Goal: Task Accomplishment & Management: Complete application form

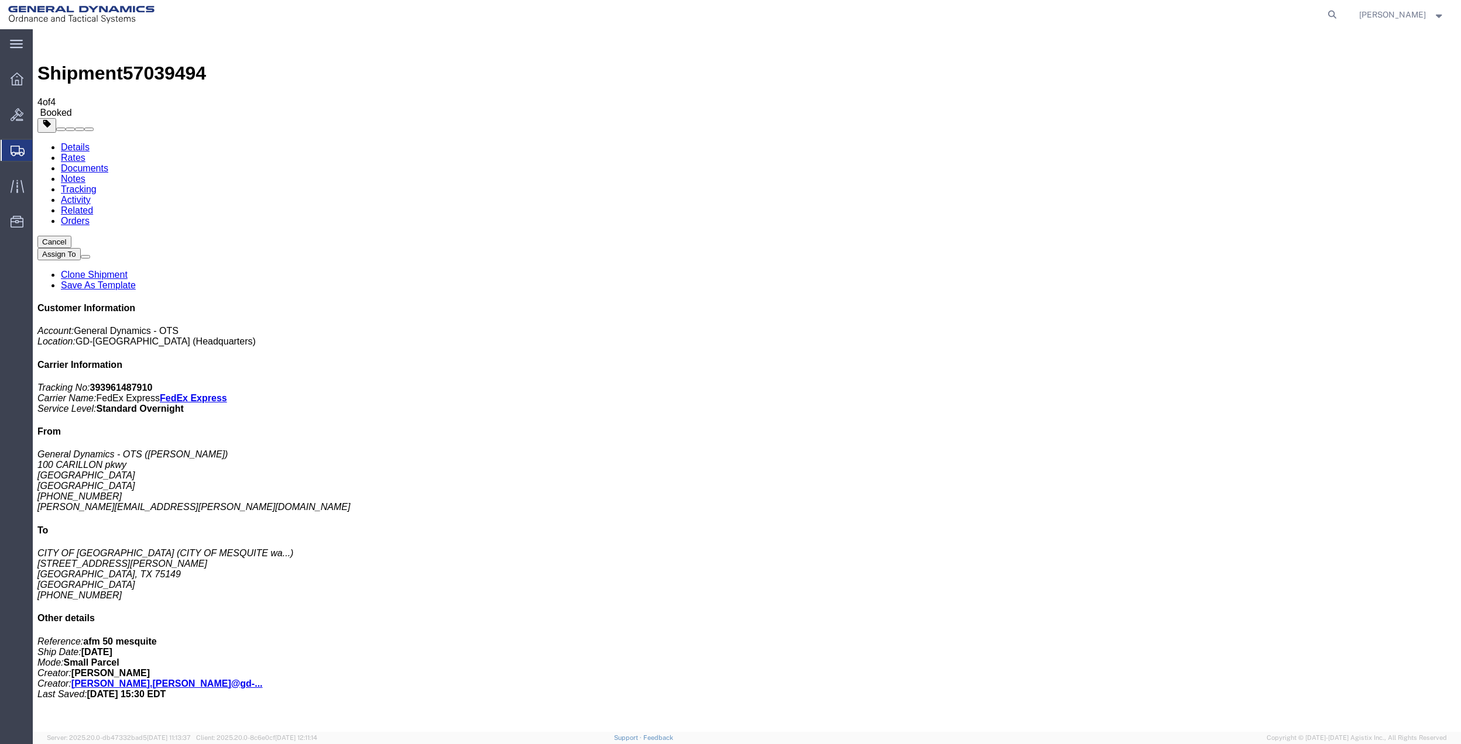
click at [0, 0] on span "Create Shipment" at bounding box center [0, 0] width 0 height 0
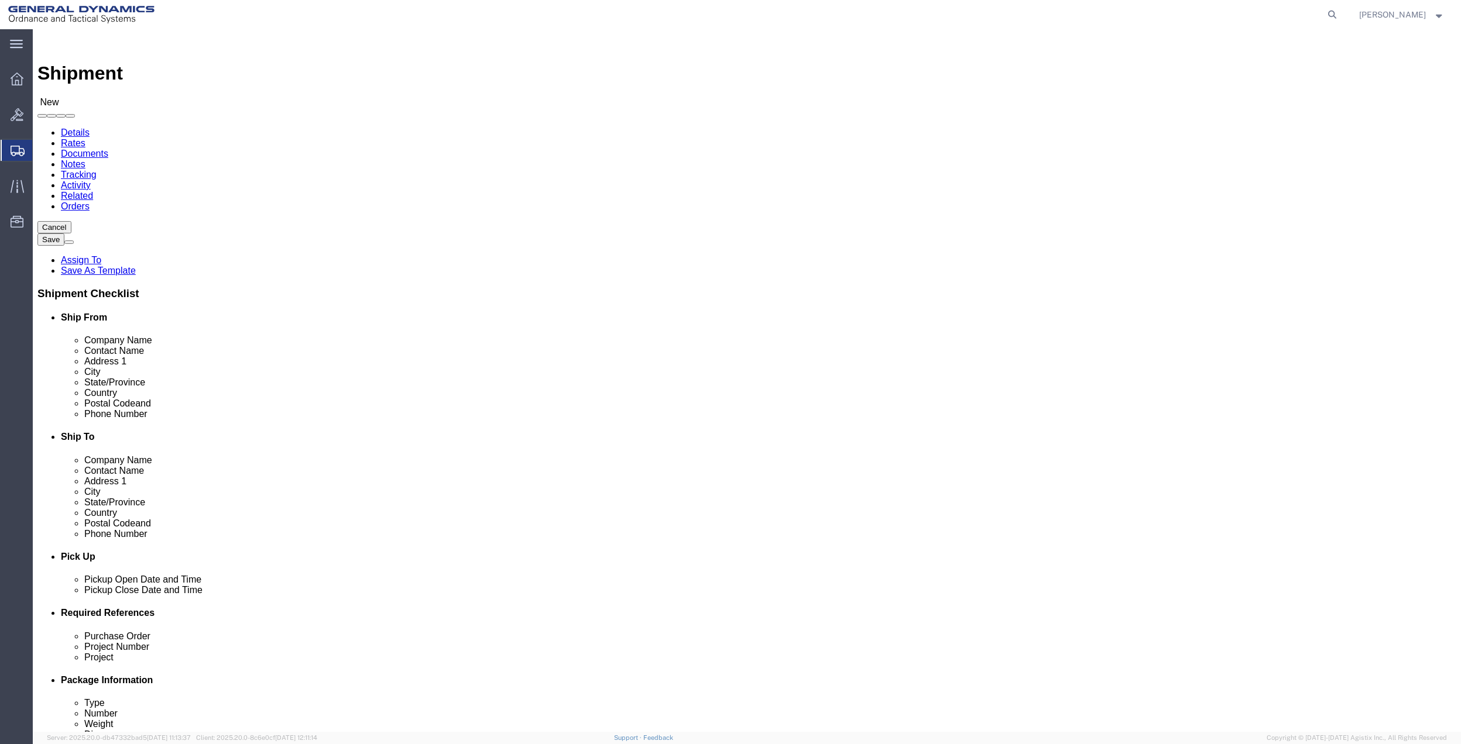
click input "text"
type input "r"
click input "text"
paste input "[PERSON_NAME]"
type input "[PERSON_NAME]"
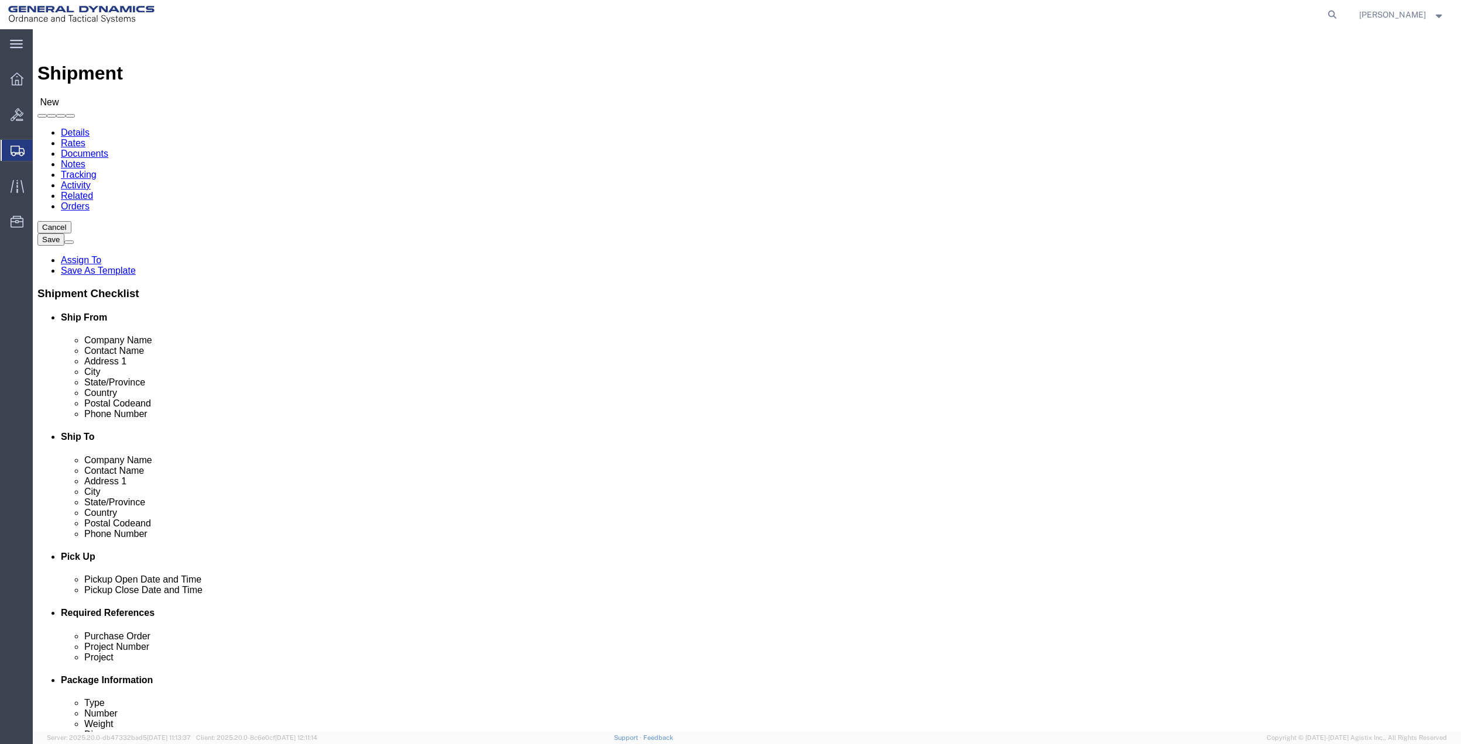
click input "text"
paste input "[PERSON_NAME]"
click input "text"
click input "[PERSON_NAME]"
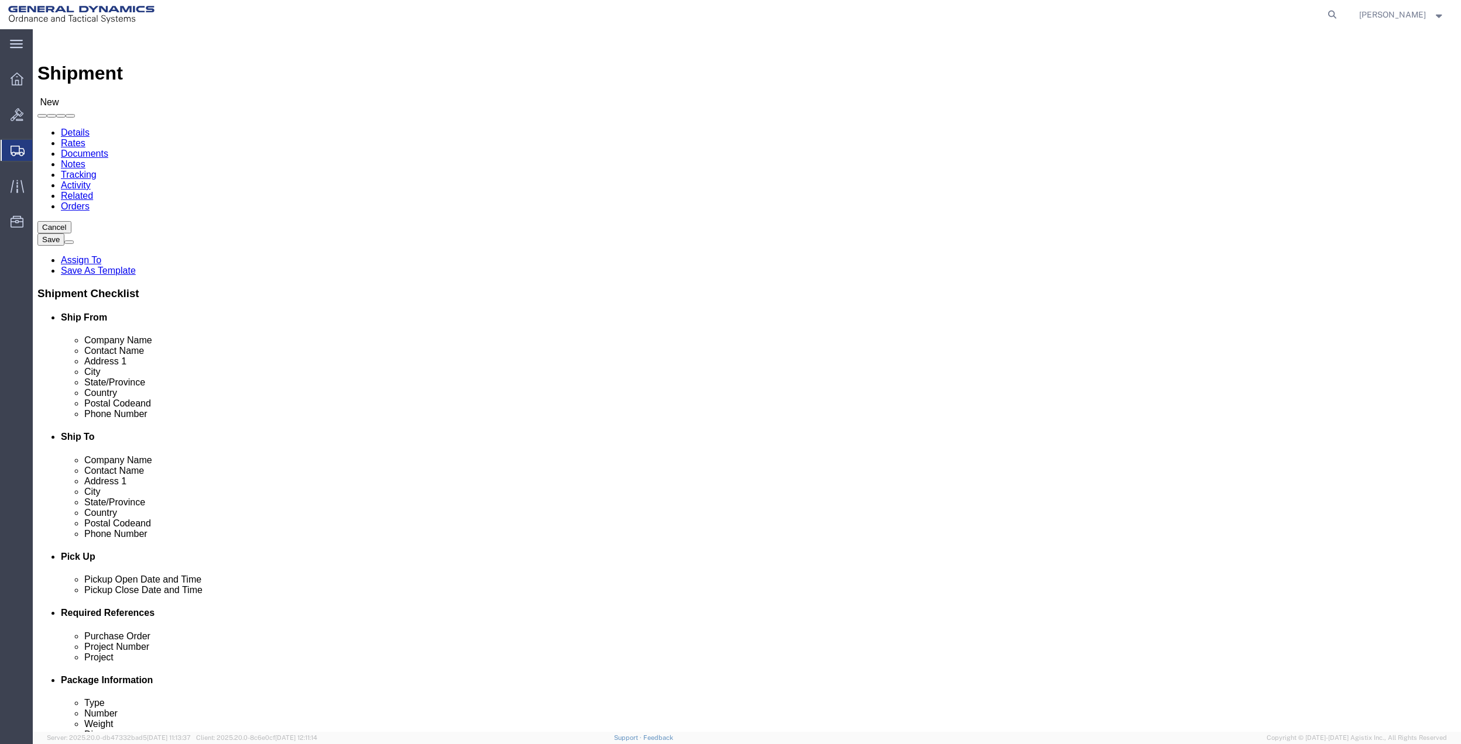
click input "[PERSON_NAME]"
type input "[PERSON_NAME]"
click p "- FedEx Office - ([PERSON_NAME]) [STREET_ADDRESS][US_STATE][US_STATE]"
select select "DC"
click input "text"
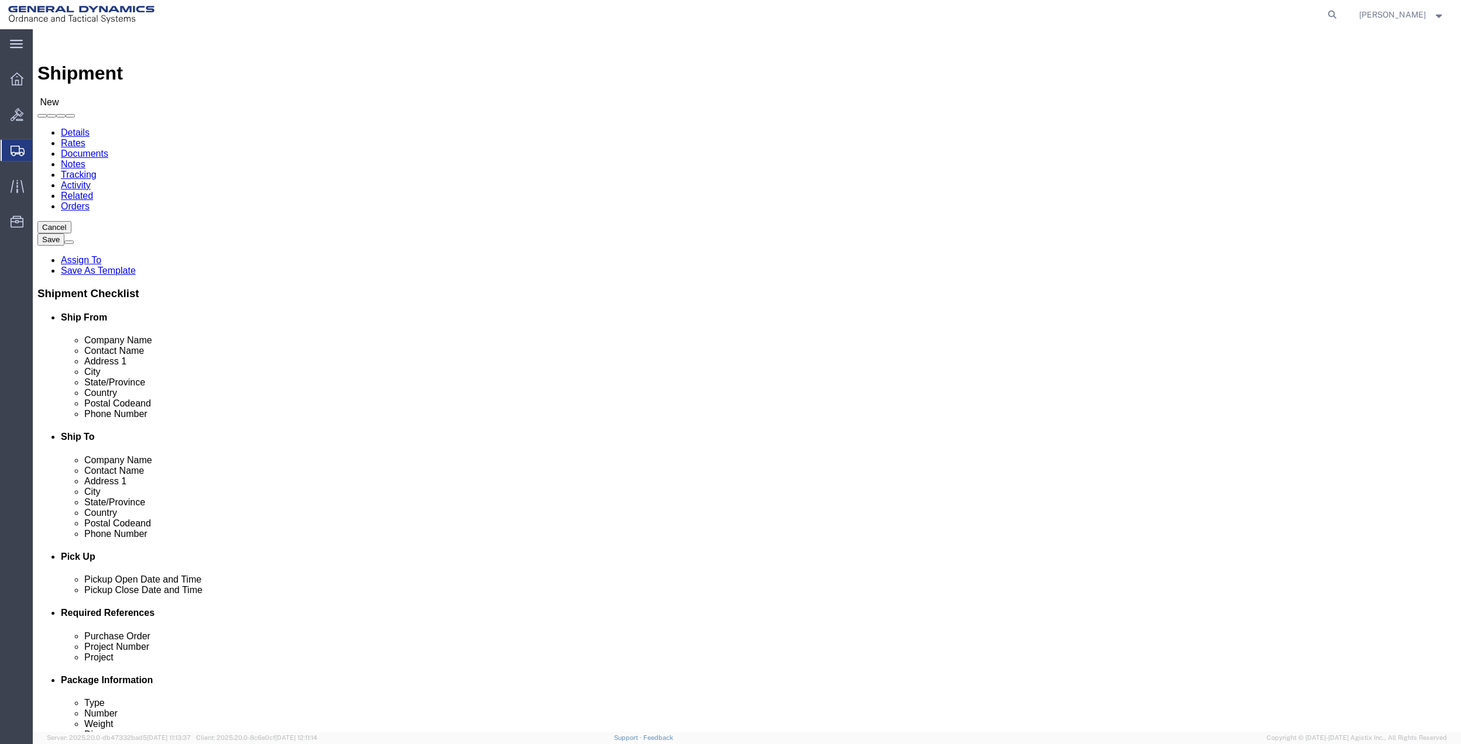
type input "creative ser"
click div "- General Dynamics - OTS - (CREATIVE SERVICES) [STREET_ADDRESS]"
select select "FL"
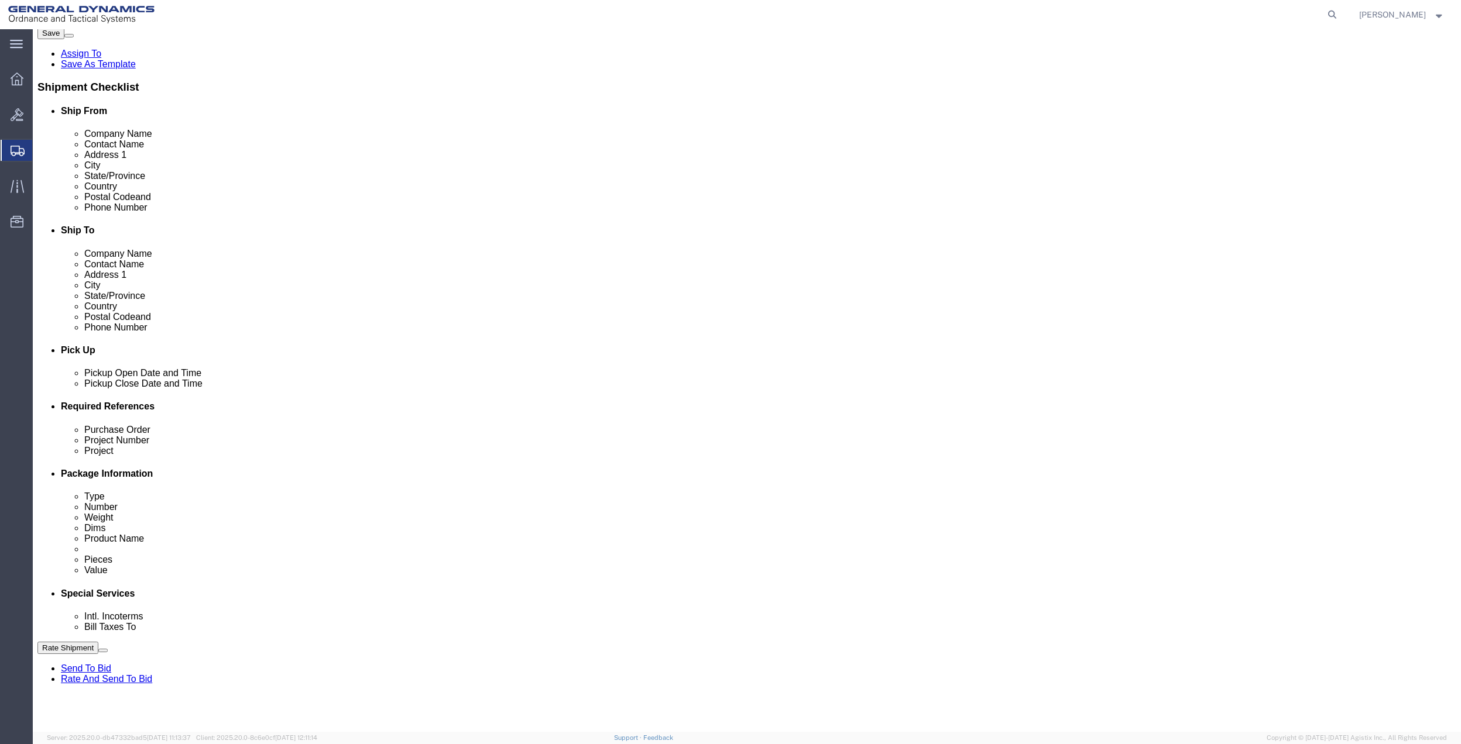
scroll to position [305, 0]
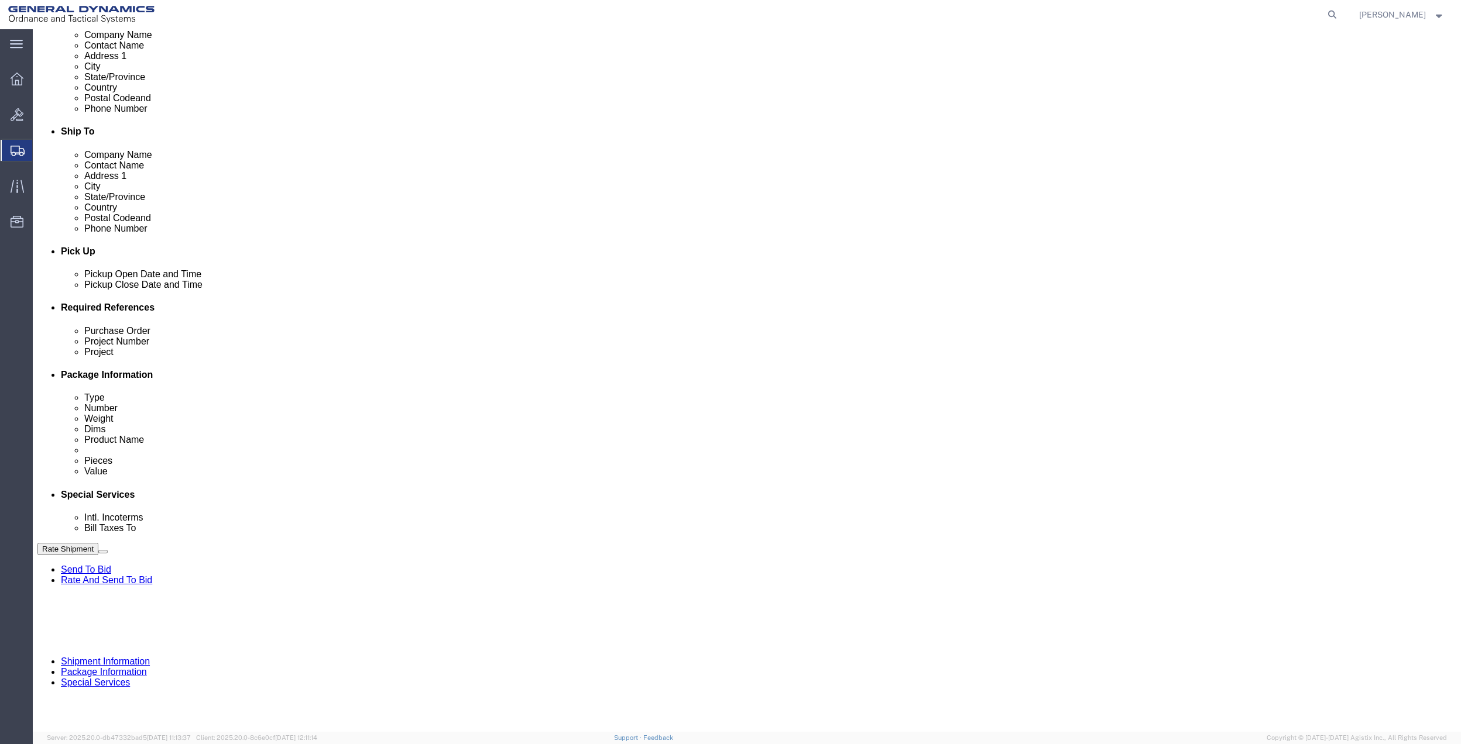
type input "CREATIVE SERVICES"
click button "Add reference"
click input "text"
type input "10gag"
click input "text"
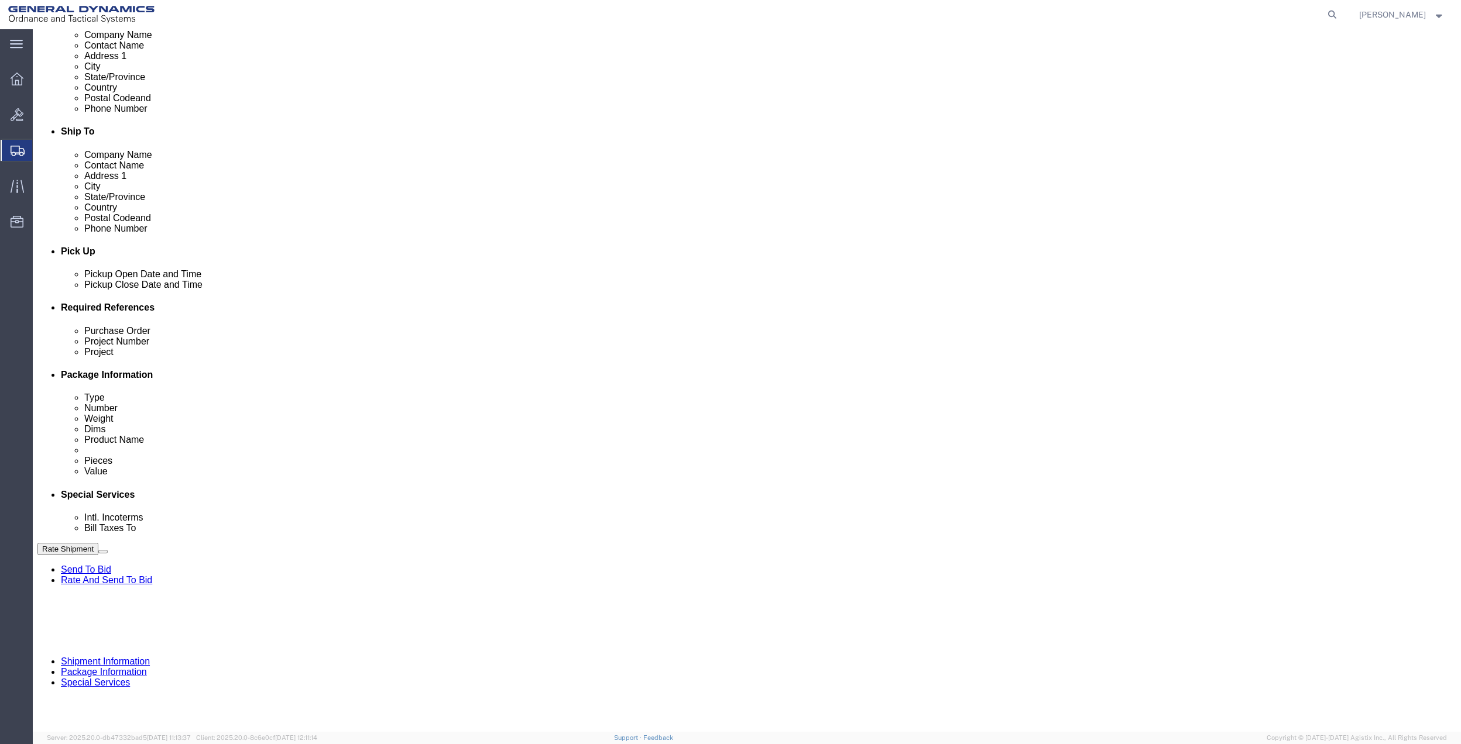
paste input "10gag"
type input "10gag"
click input "text"
paste input "10gag"
type input "10gag"
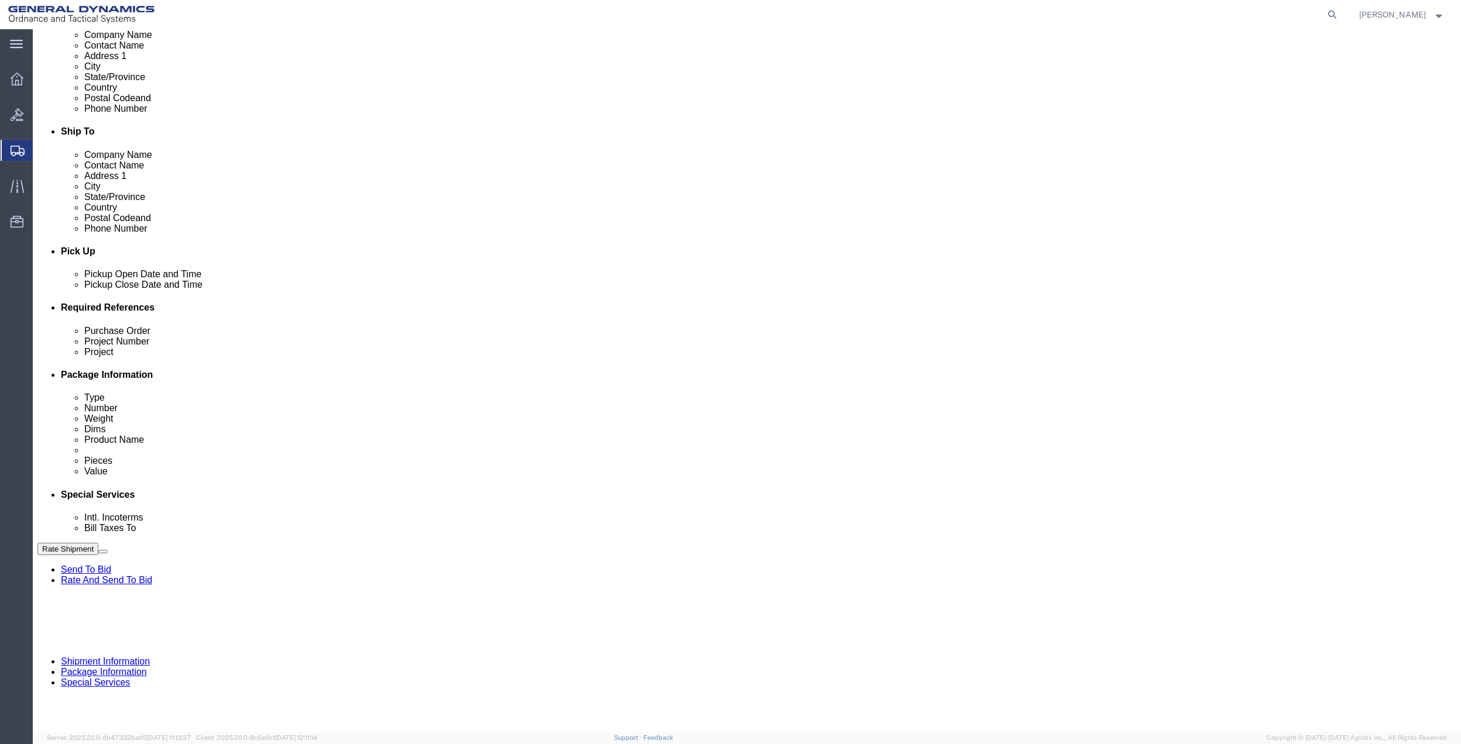
drag, startPoint x: 272, startPoint y: 440, endPoint x: 243, endPoint y: 440, distance: 28.1
click input "text"
paste input "10gag"
type input "10gag"
click select "Select Account Type Activity ID Airline Appointment Number ASN Batch Request # …"
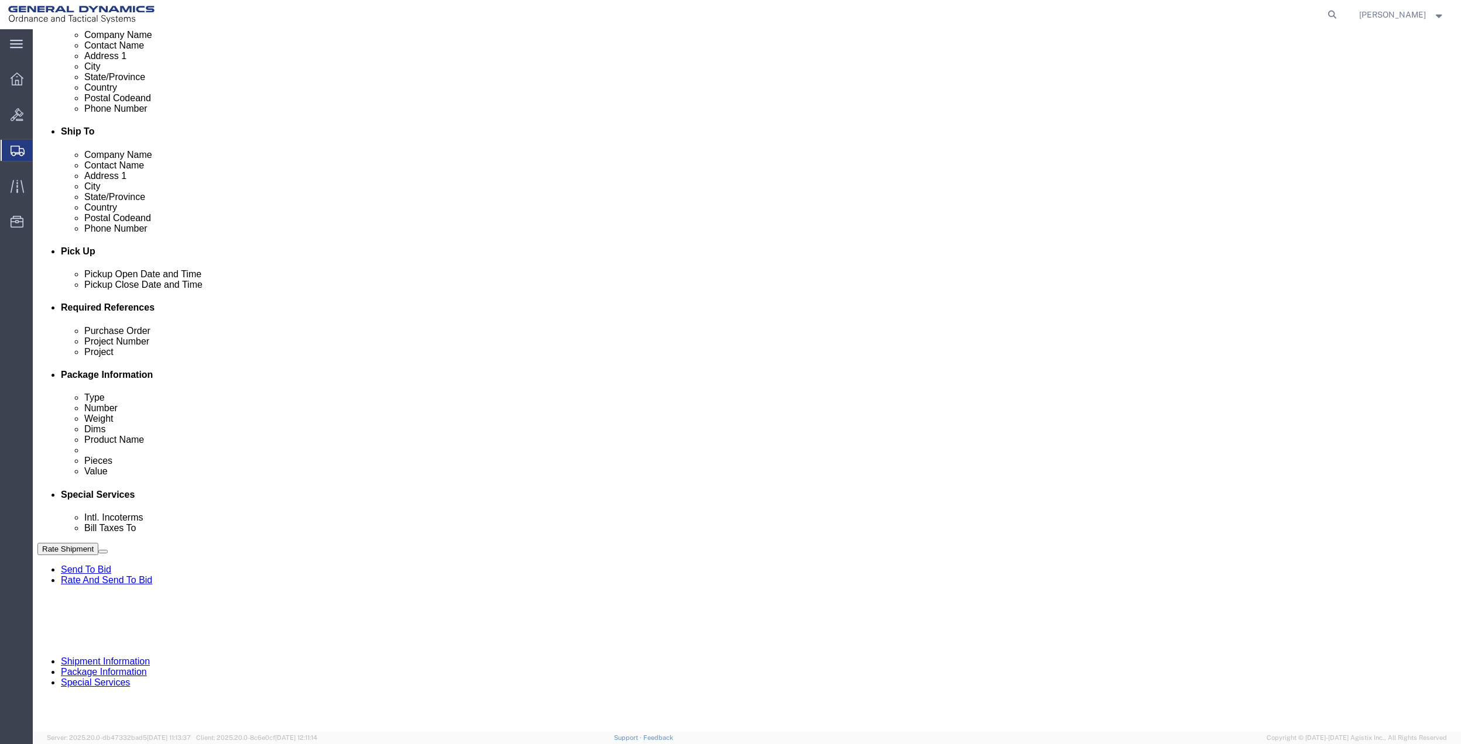
select select "DEPT"
click select "Select Account Type Activity ID Airline Appointment Number ASN Batch Request # …"
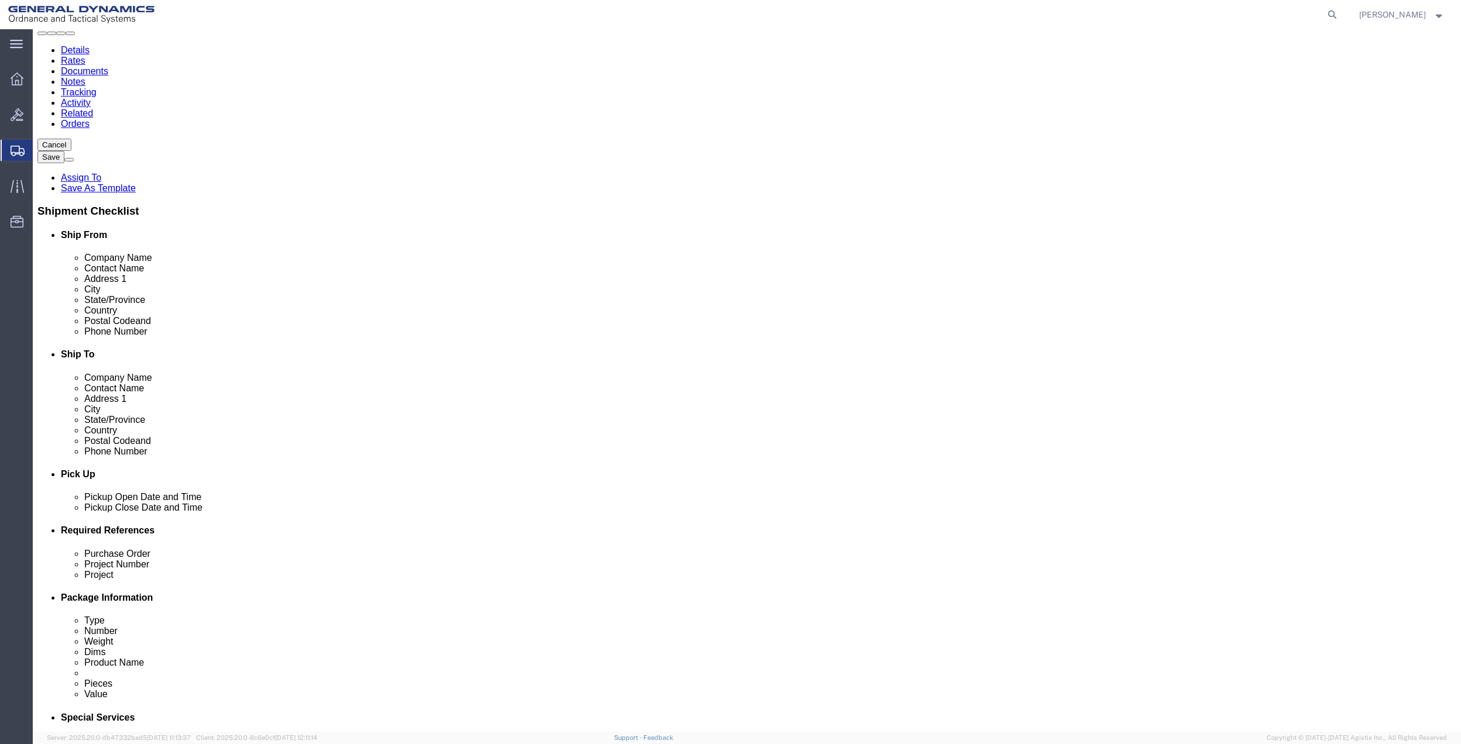
scroll to position [78, 0]
click link "Package Information"
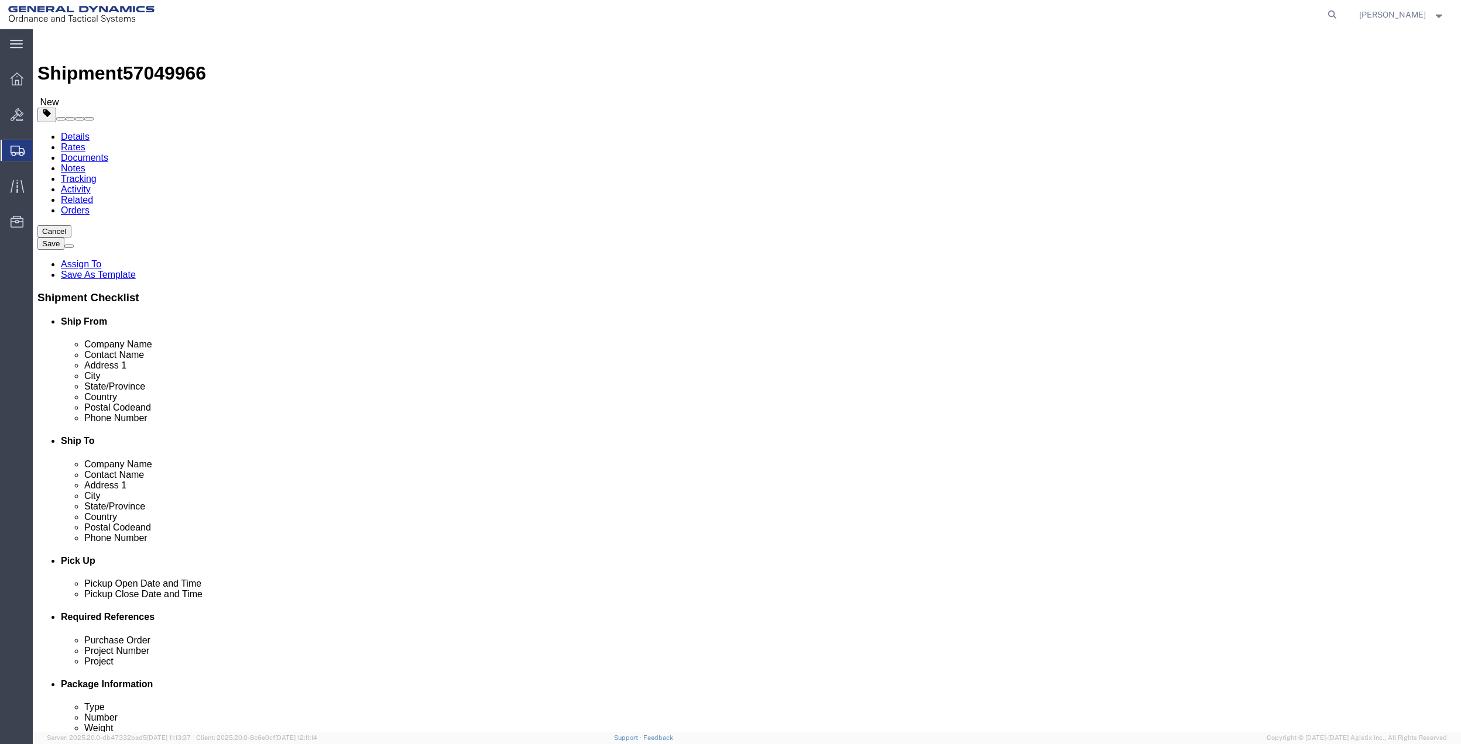
click select "Select Bale(s) Basket(s) Bolt(s) Bottle(s) Buckets Bulk Bundle(s) Can(s) Cardbo…"
select select "DRPL"
click select "Select Bale(s) Basket(s) Bolt(s) Bottle(s) Buckets Bulk Bundle(s) Can(s) Cardbo…"
click input "text"
type input "40"
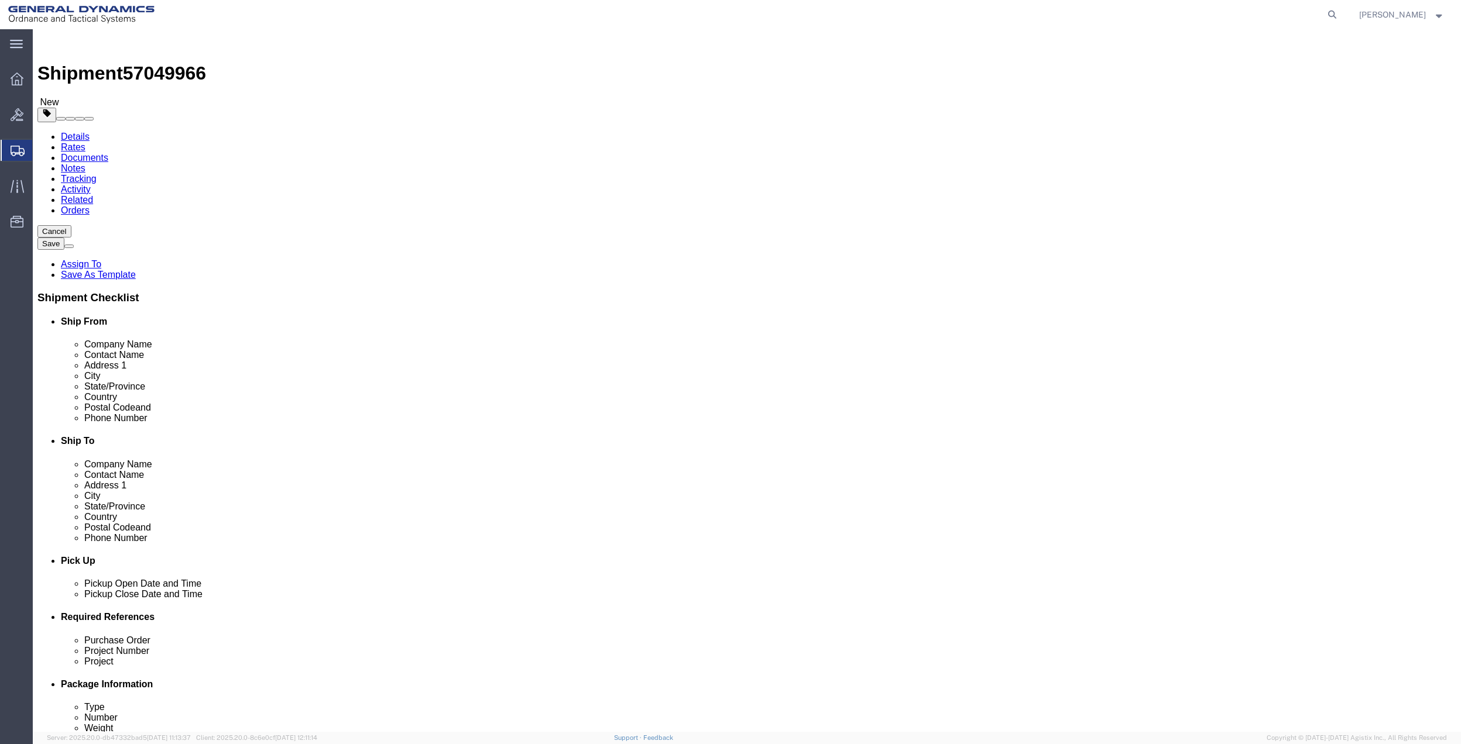
type input "17"
type input "22"
type input "54"
click link "Add Content"
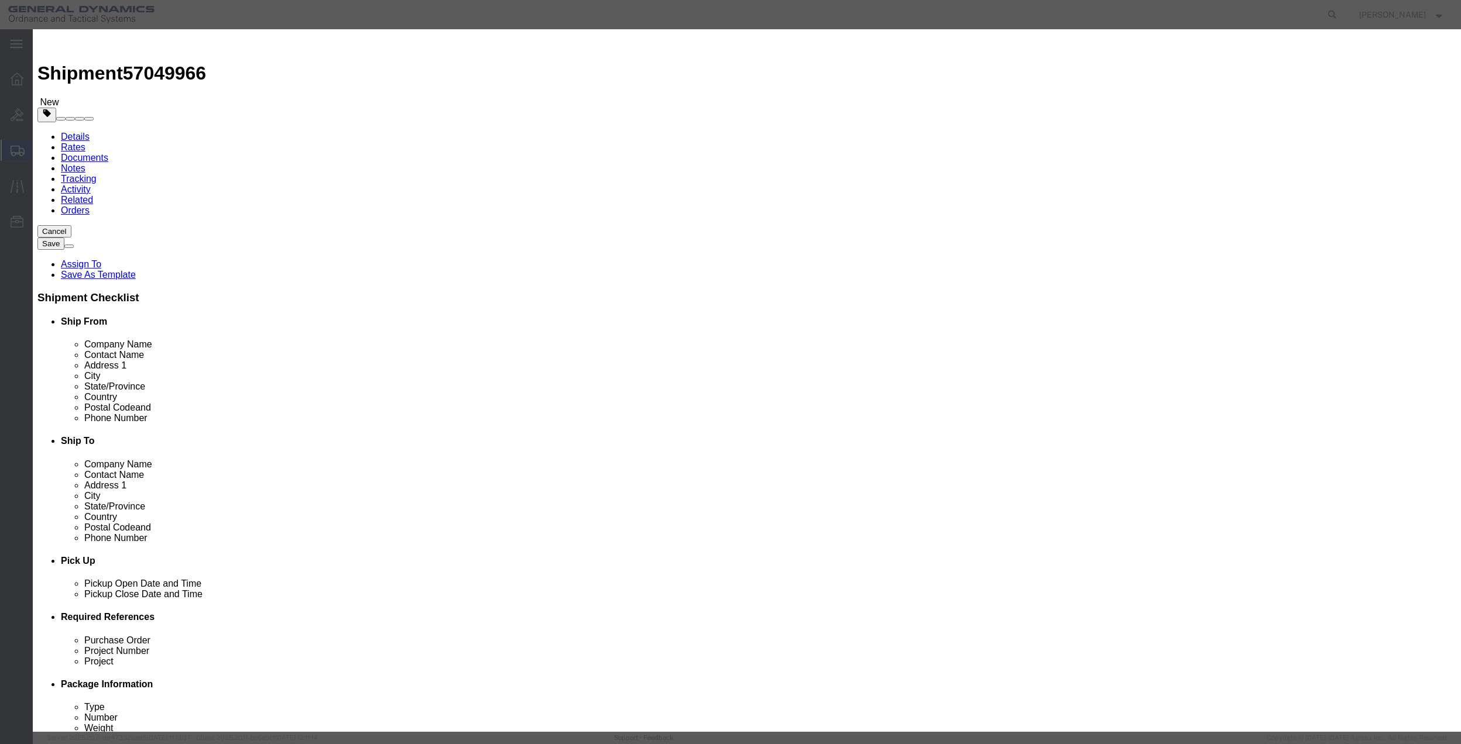
click input "text"
type input "misc"
type input "1"
type input "100"
select select "USD"
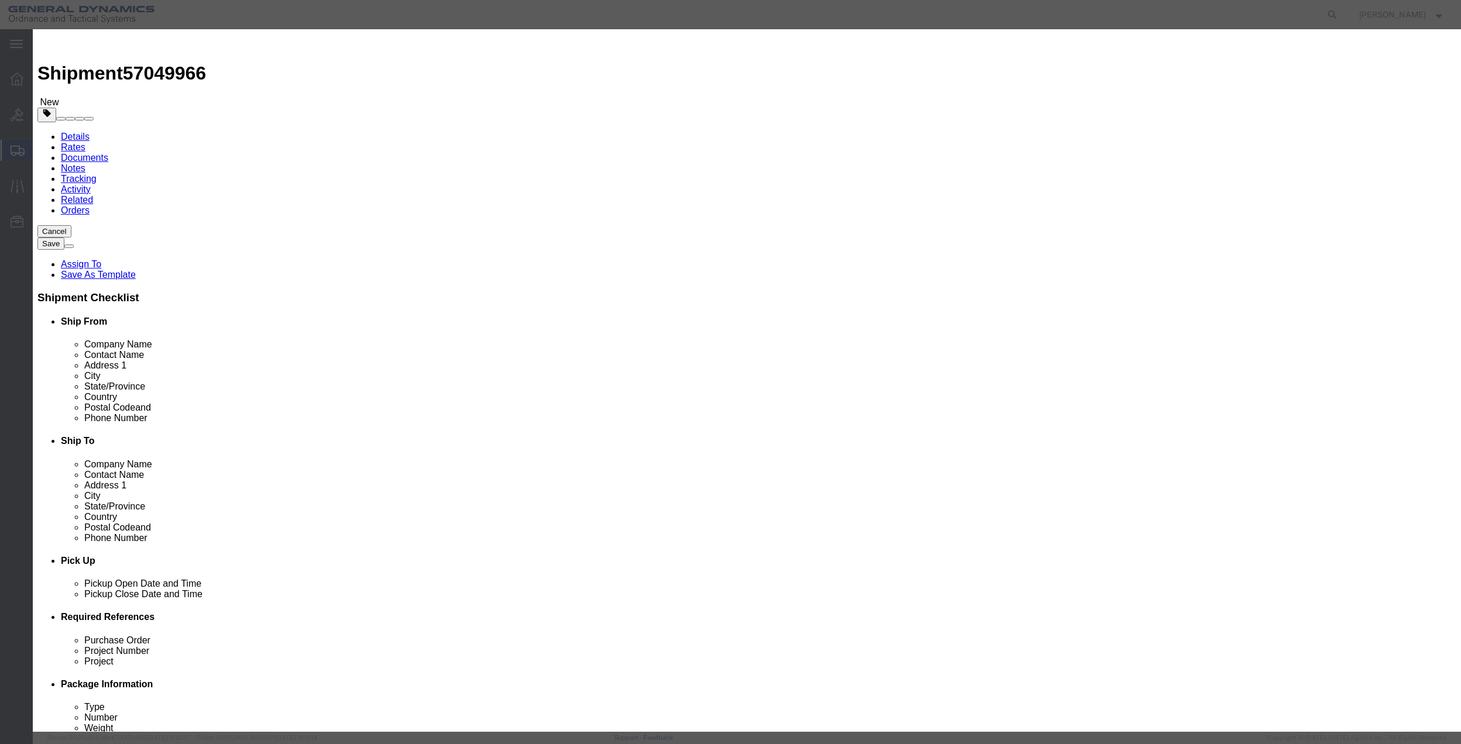
select select "70"
click button "Save & Close"
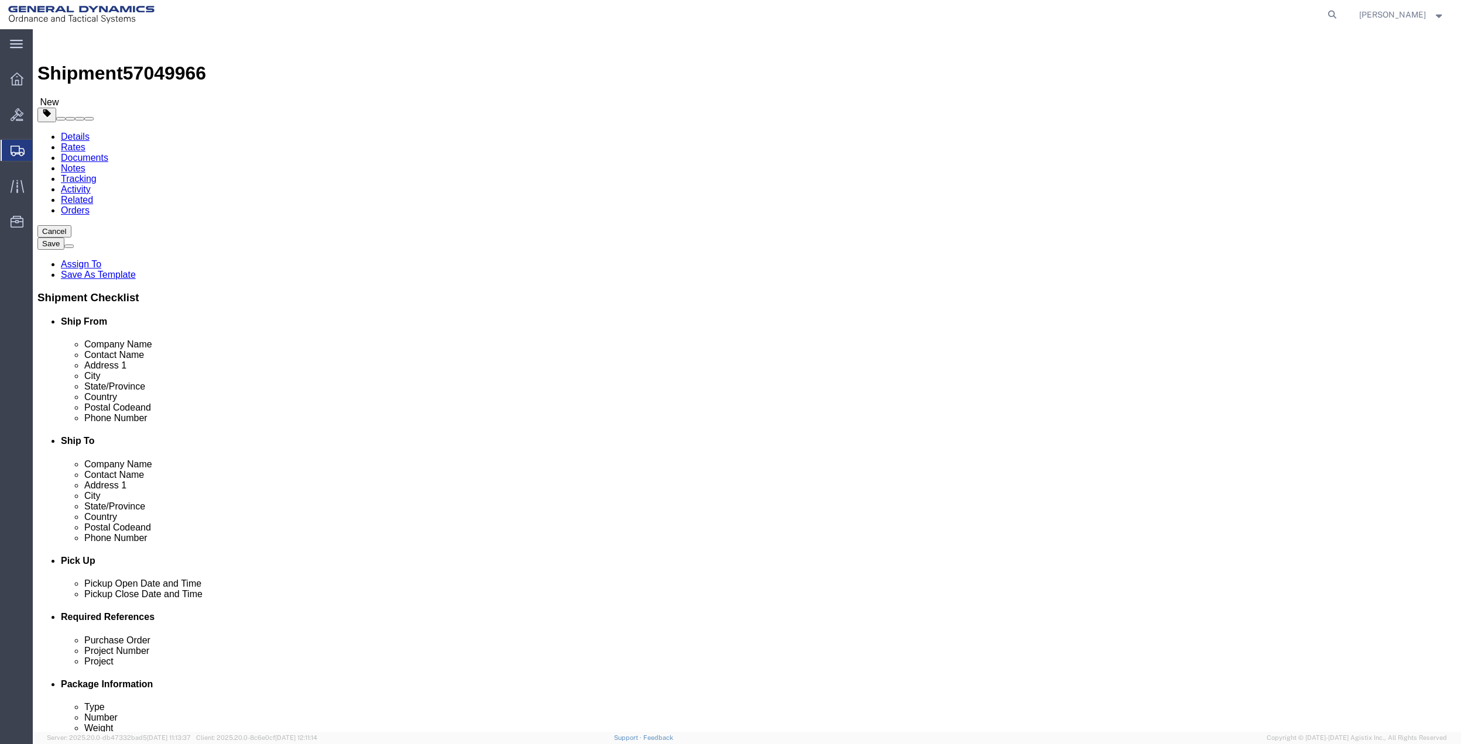
click link "Add Package"
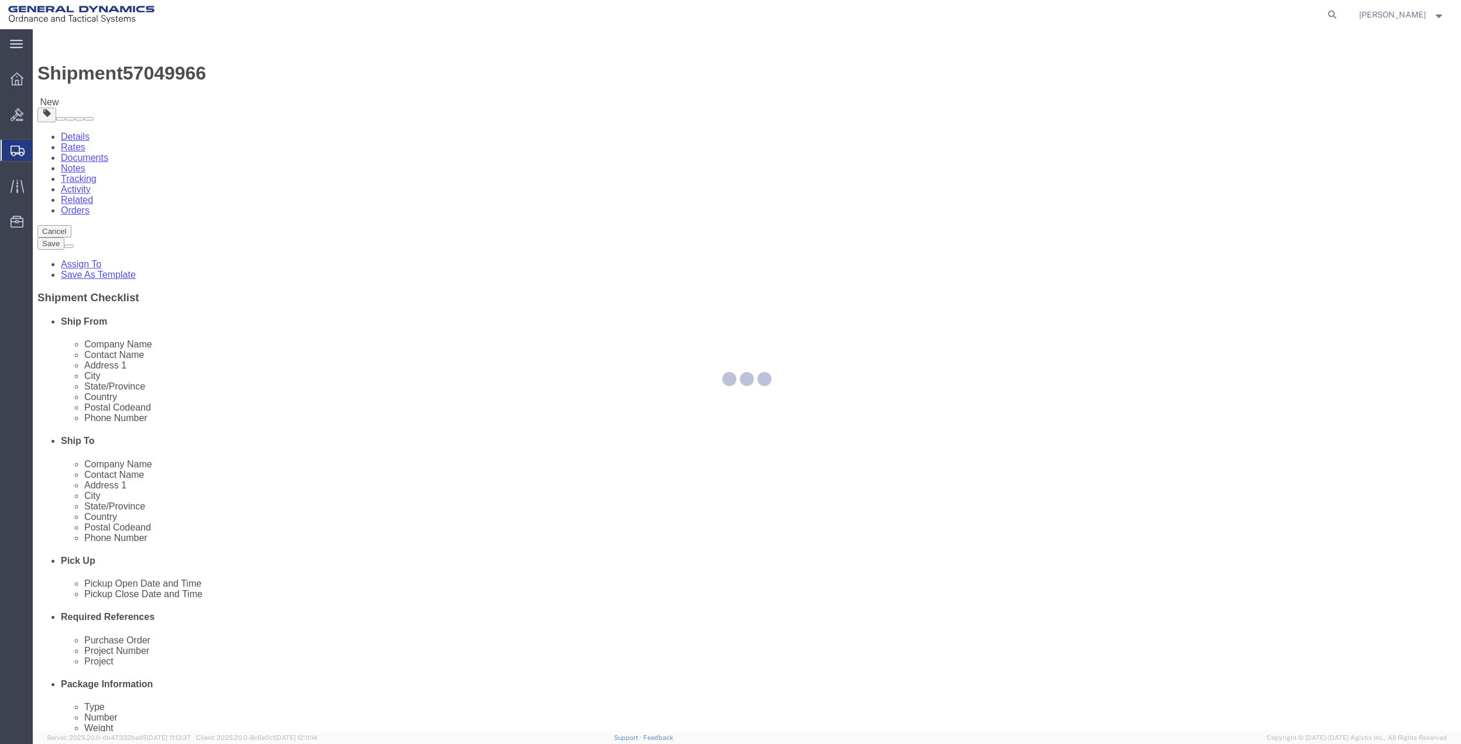
select select "DRPL"
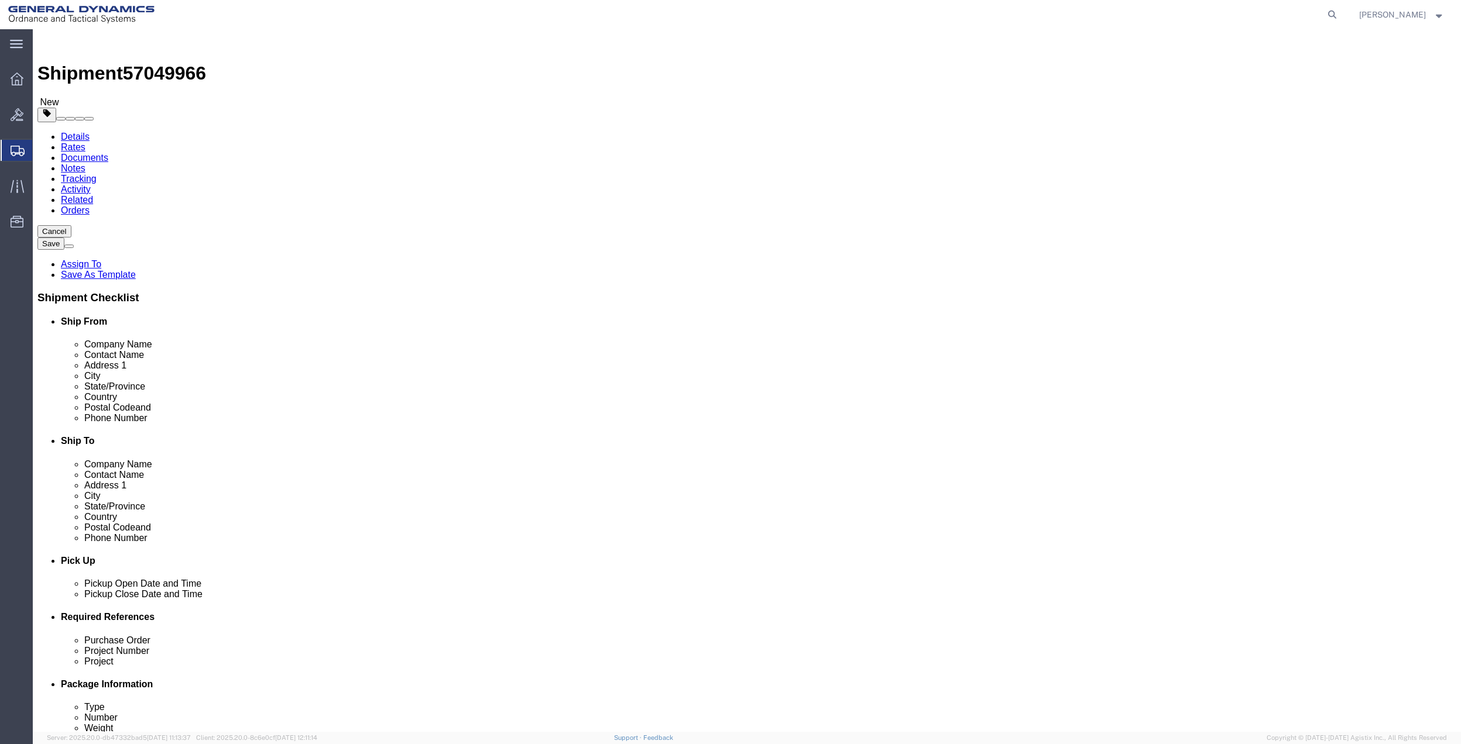
click select "Select Bale(s) Basket(s) Bolt(s) Bottle(s) Buckets Bulk Bundle(s) Can(s) Cardbo…"
select select "DRPL"
click select "Select Bale(s) Basket(s) Bolt(s) Bottle(s) Buckets Bulk Bundle(s) Can(s) Cardbo…"
click input "text"
type input "44"
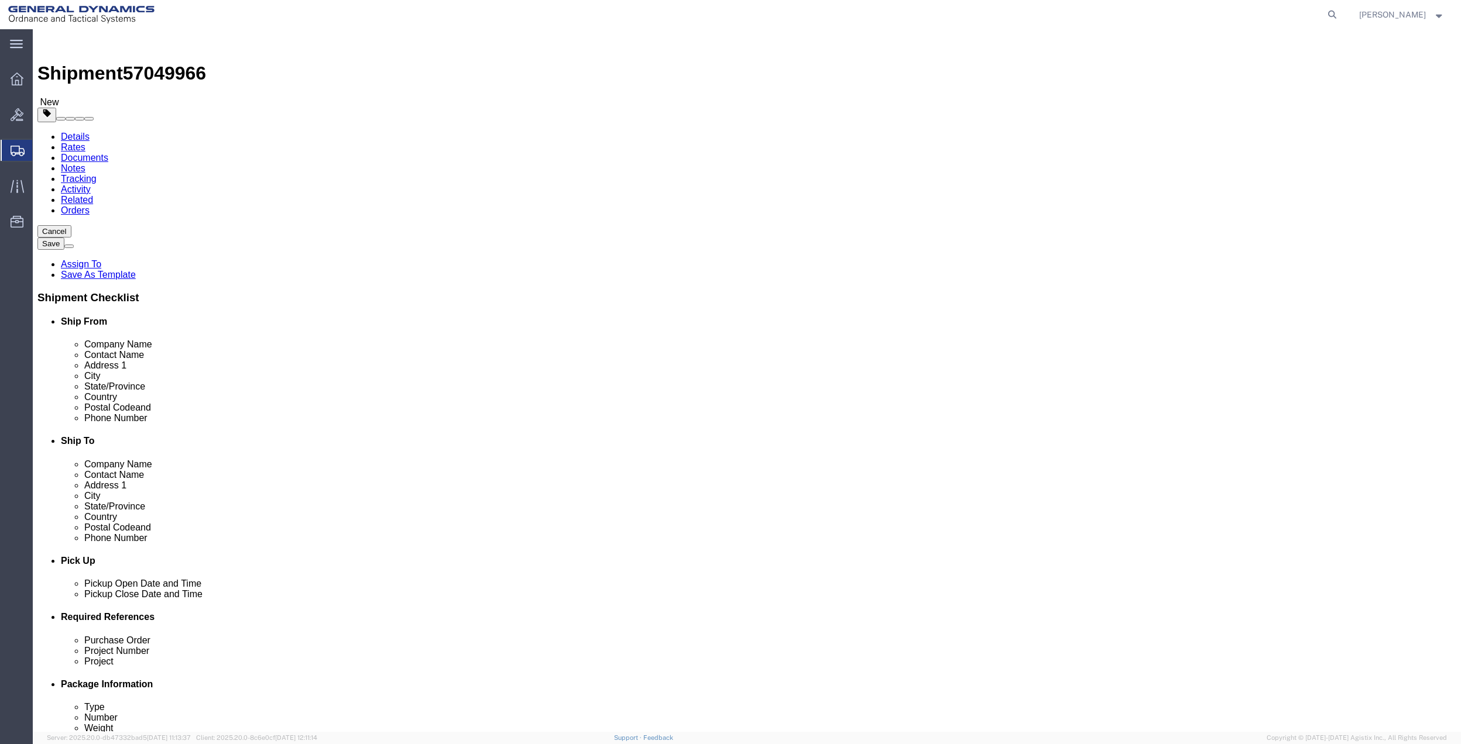
type input "20"
type input "18"
type input "111"
click div "1 x Drum(s) (Plastic) Package Type Select Bale(s) Basket(s) Bolt(s) Bottle(s) B…"
click link "Add Content"
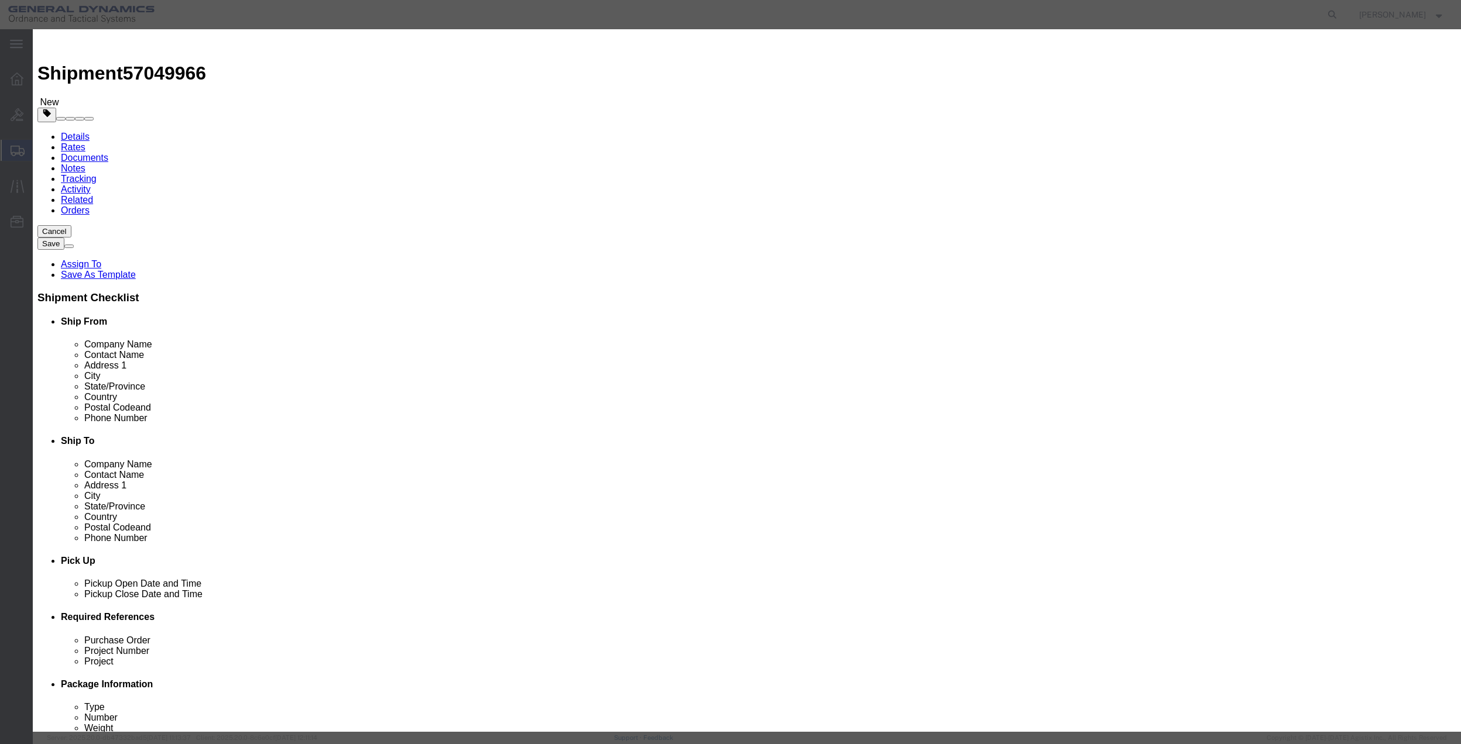
click div "Commodity library"
click div "Commodity library Product Name Pieces 0 Select Bag Barrels 100Board Feet Bottle…"
click input "text"
type input "misc"
type input "100"
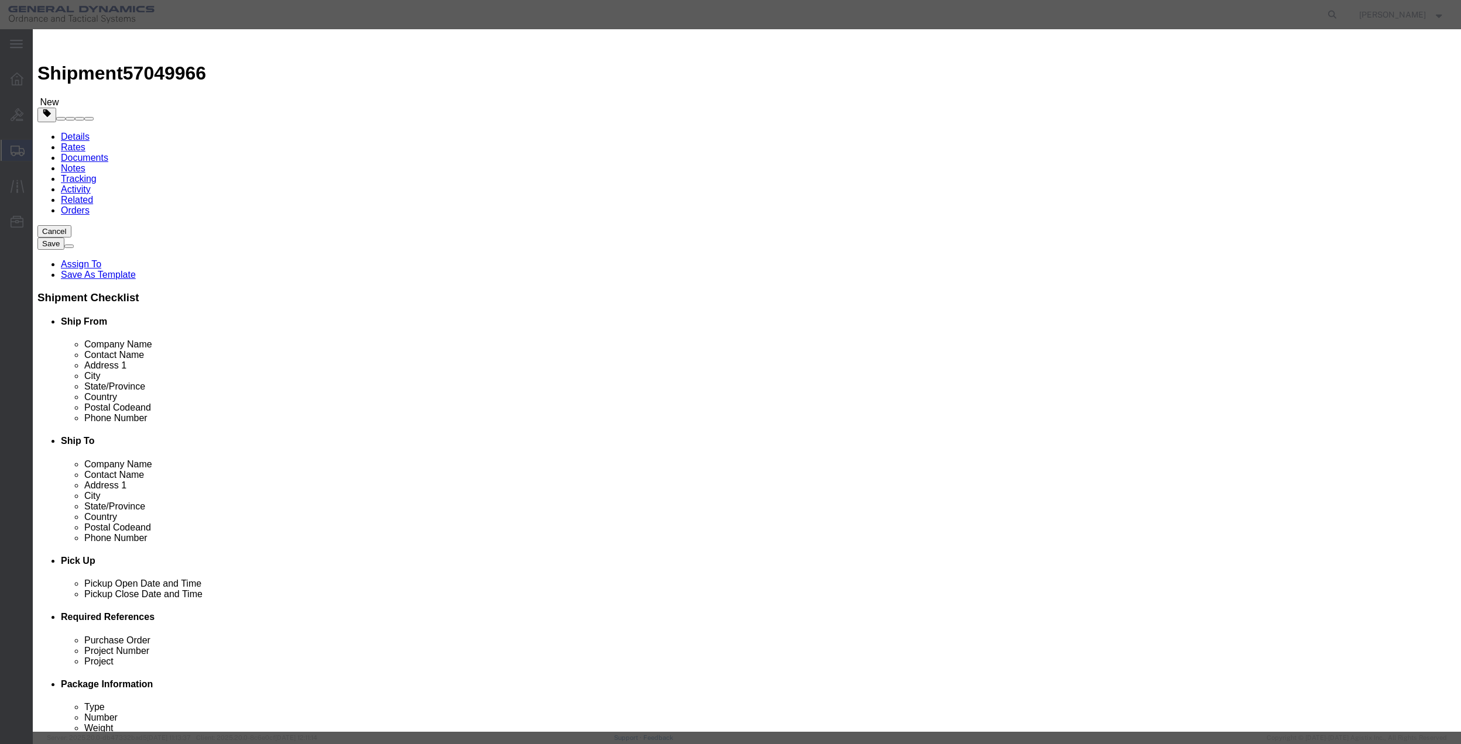
click input "0"
type input "01"
click select "Select 50 55 60 65 70 85 92.5 100 125 175 250 300 400"
select select "70"
click select "Select 50 55 60 65 70 85 92.5 100 125 175 250 300 400"
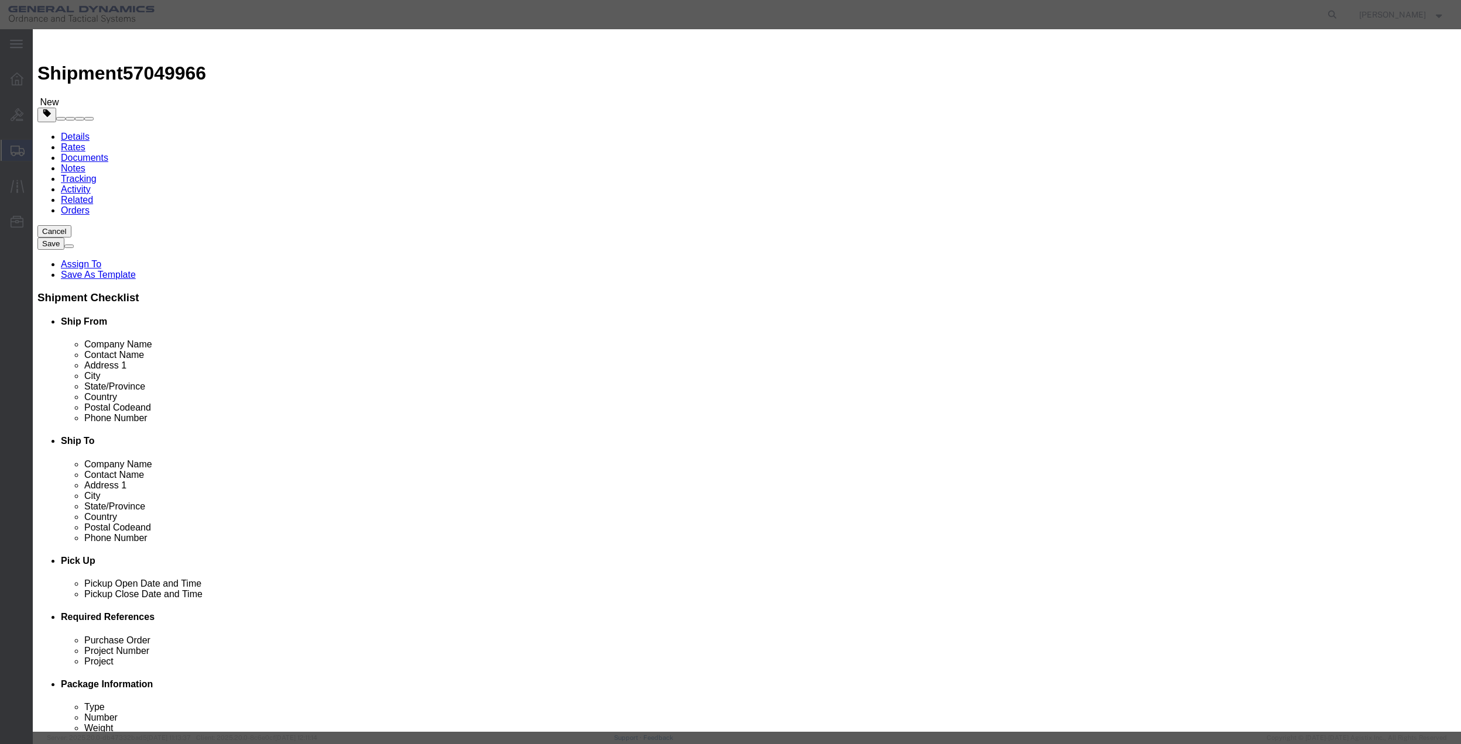
click button "Save & Close"
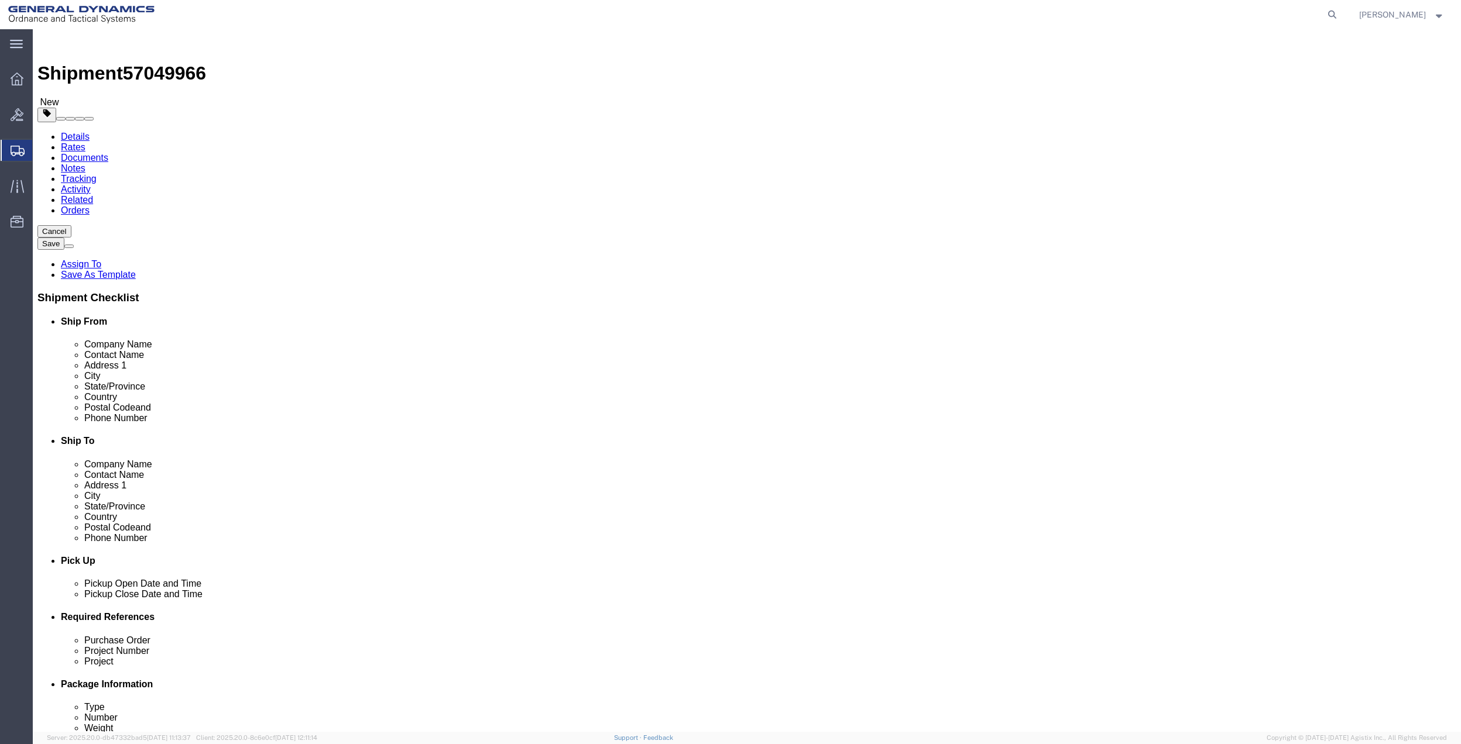
click link "Special Services"
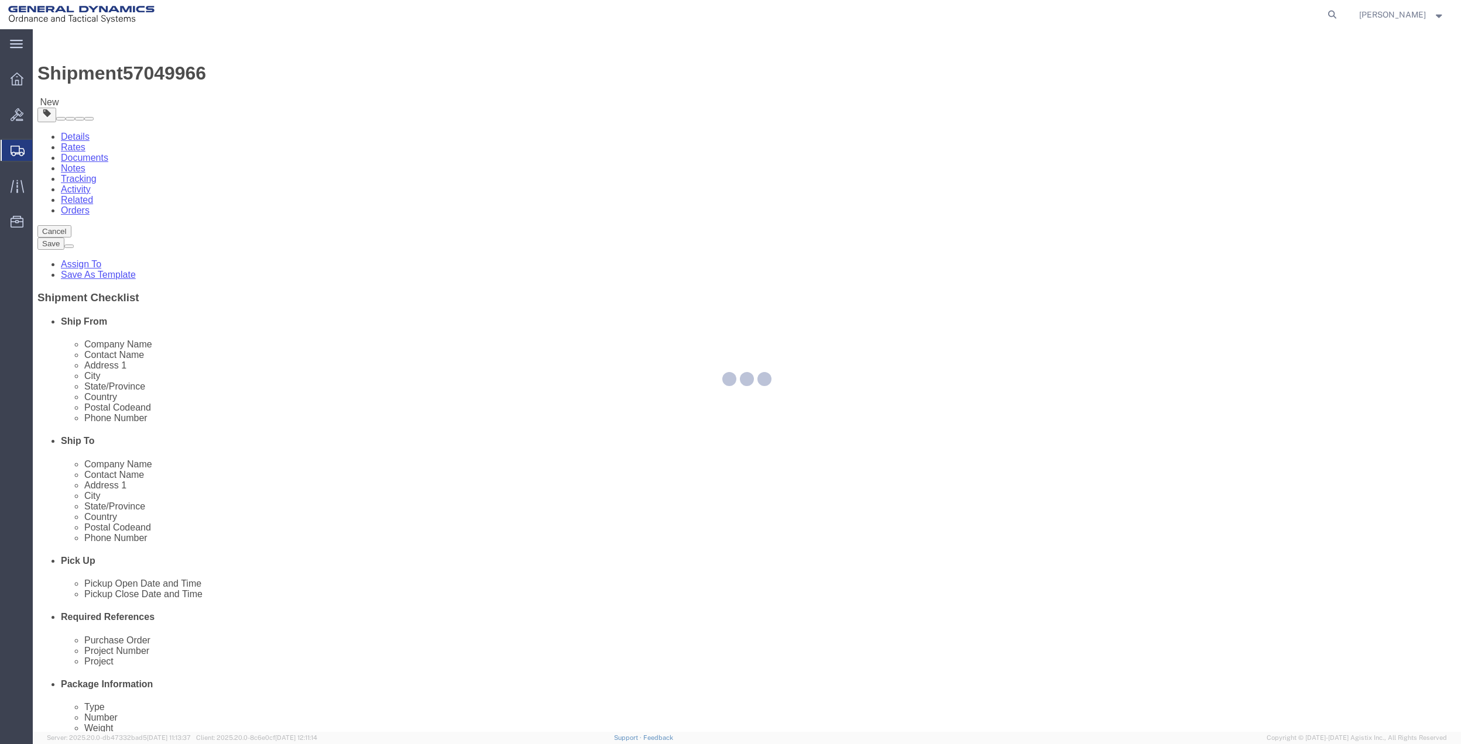
select select
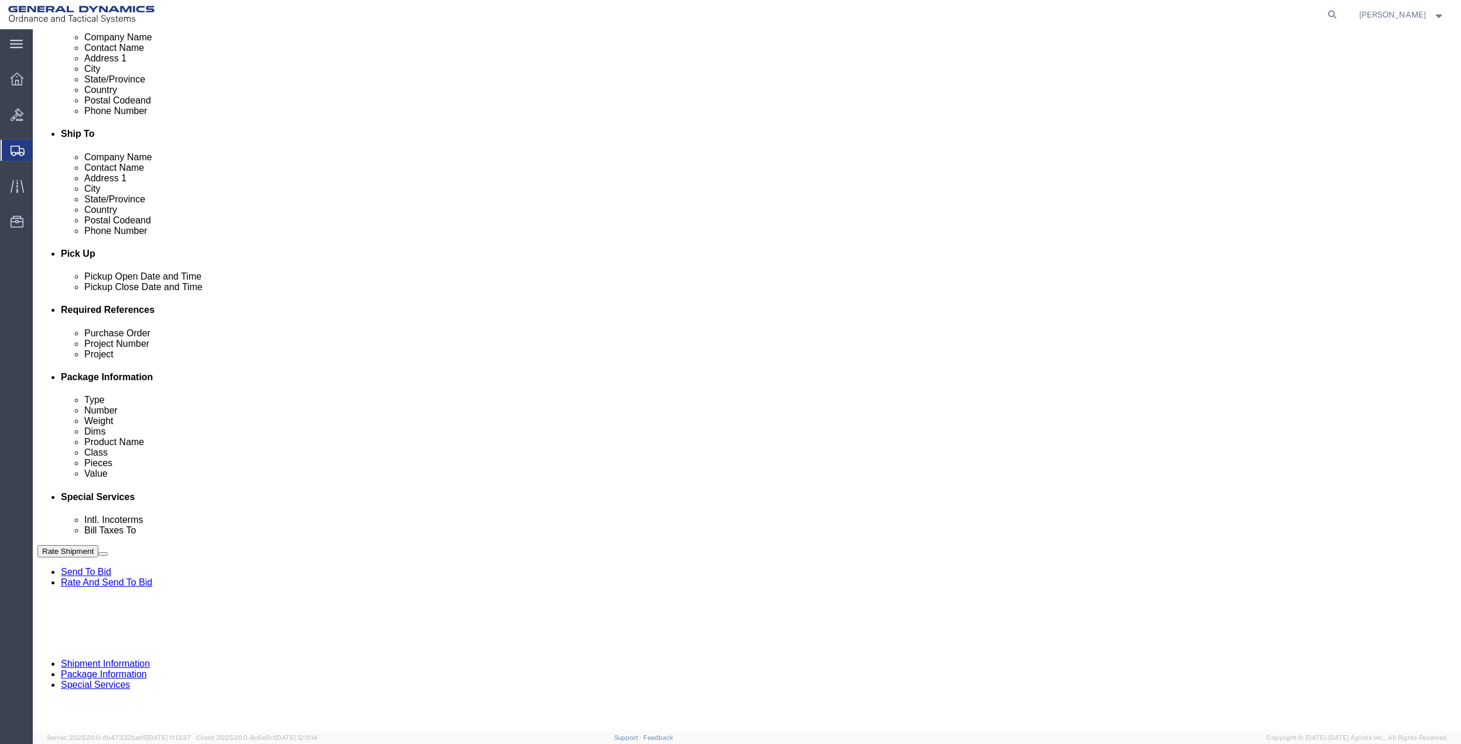
scroll to position [312, 0]
click select "Select Buyer Cost Center Department Operations Number Order Number Sales Person"
select select "DEPARTMENT"
click select "Select Buyer Cost Center Department Operations Number Order Number Sales Person"
click select "Select [GEOGRAPHIC_DATA] [GEOGRAPHIC_DATA] [GEOGRAPHIC_DATA] [GEOGRAPHIC_DATA] …"
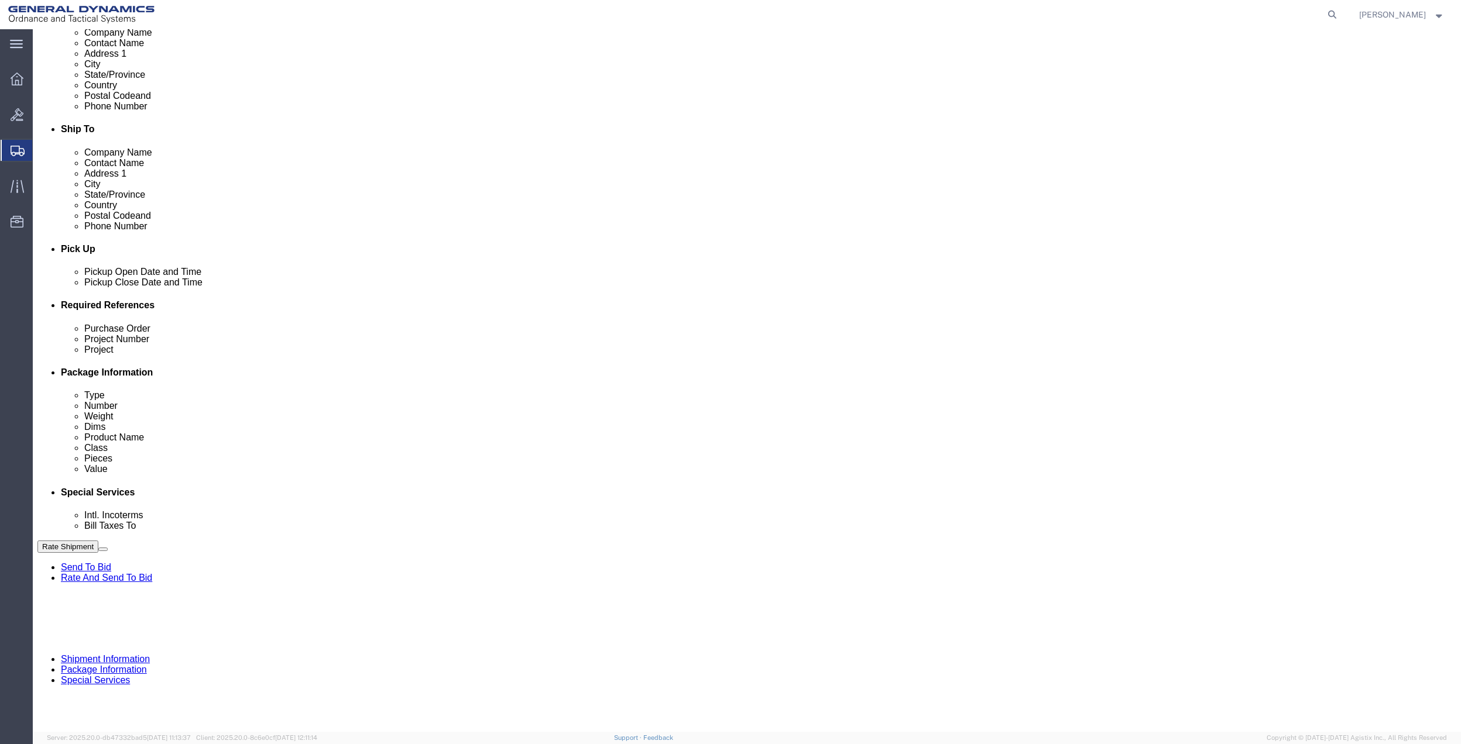
select select "1763983"
click select "Select [GEOGRAPHIC_DATA] [GEOGRAPHIC_DATA] [GEOGRAPHIC_DATA] [GEOGRAPHIC_DATA] …"
drag, startPoint x: 500, startPoint y: 336, endPoint x: 772, endPoint y: 346, distance: 272.9
click div "Billing"
click select "Select 10AFM 10GAG 10GAH 10GFL 10GFO 10GIE 10GIS 30MABS St [PERSON_NAME] Program"
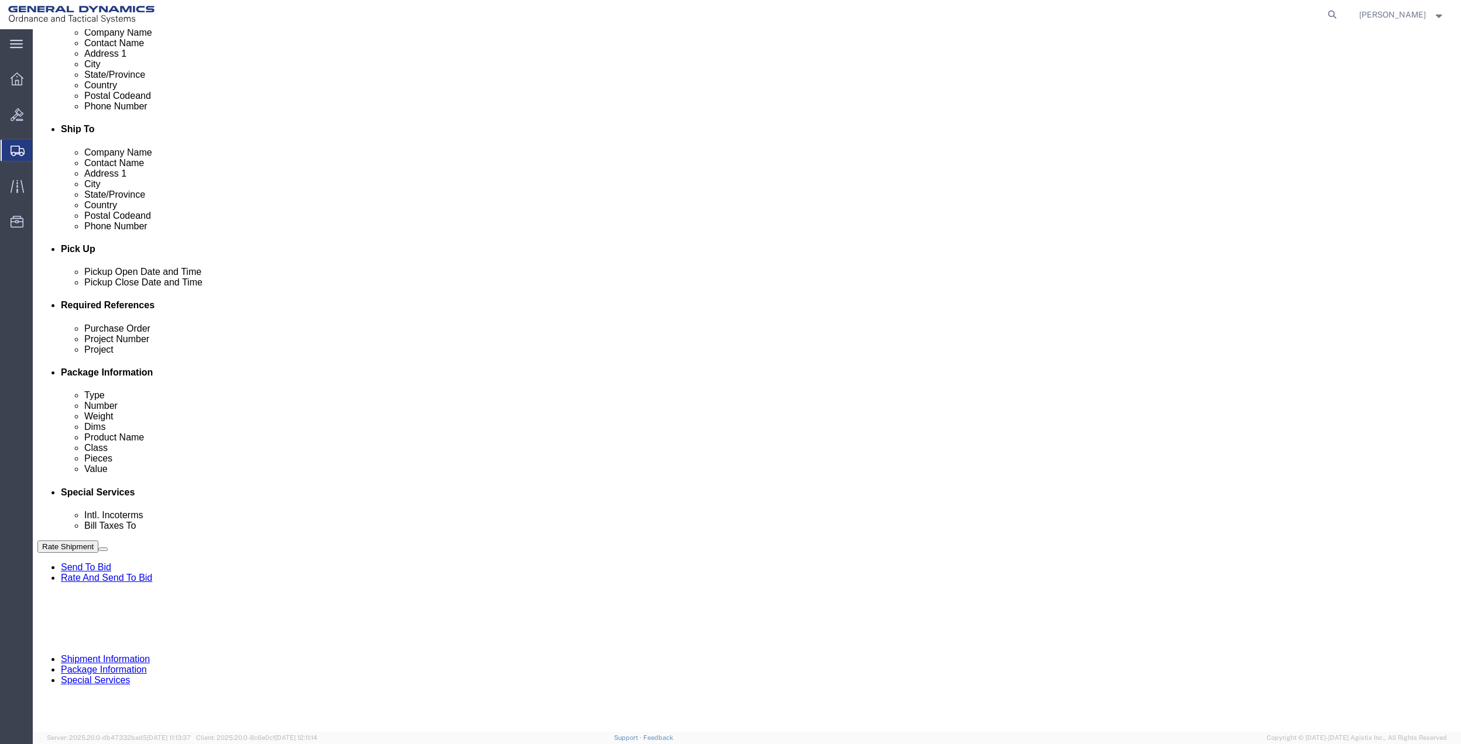
select select "214681"
click select "Select 10AFM 10GAG 10GAH 10GFL 10GFO 10GIE 10GIS 30MABS St [PERSON_NAME] Program"
click input "General Dynamics OTS % Data2Logistics"
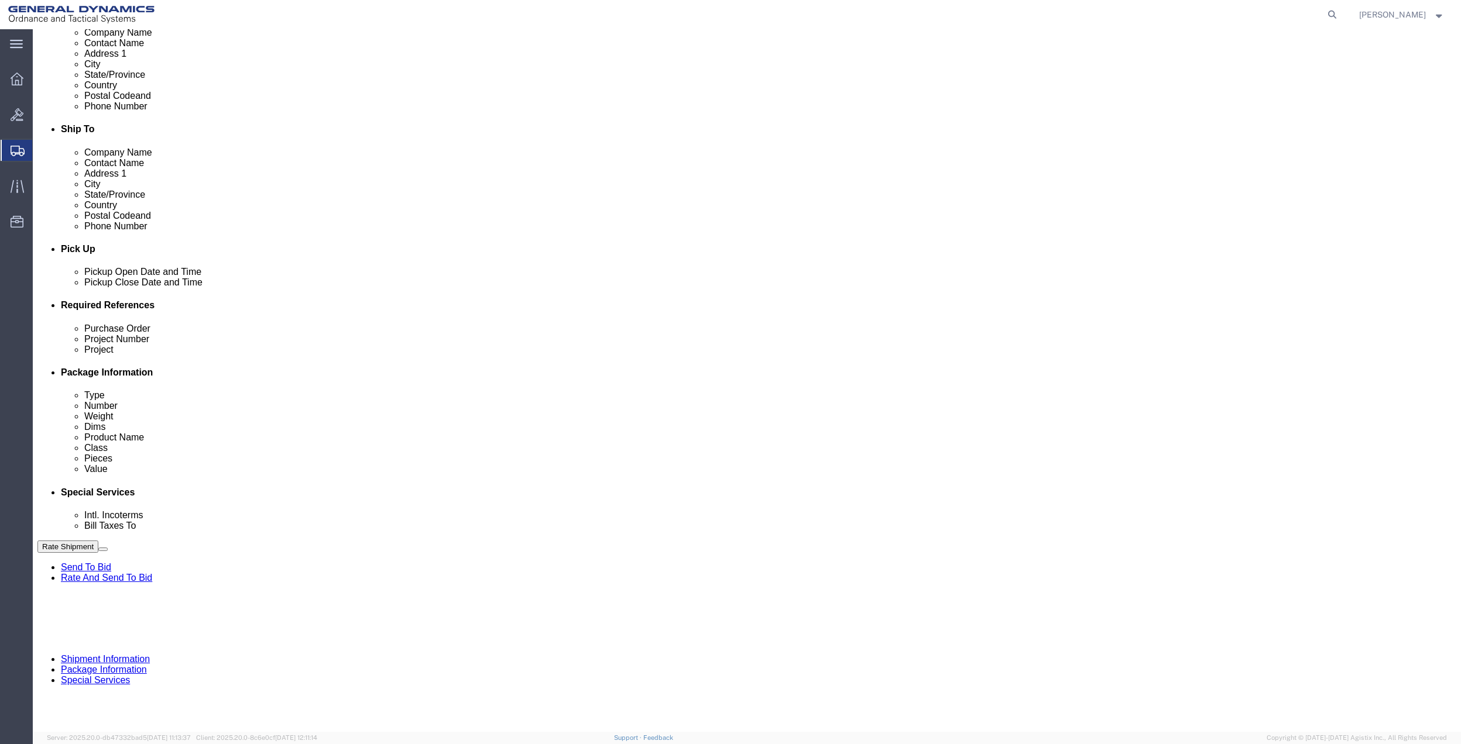
click p "- GEDOTS %DATA 2 LOGISTICS - (GEDOTS %DATA 2 LOGISTICS) [GEOGRAPHIC_DATA][PERSO…"
type input "GEDOTS %DATA 2 LOGISTICS"
type input "PO BOX 61050"
type input "GEDOTS %DATA 2 LOGISTICS"
type input "FORT [PERSON_NAME]"
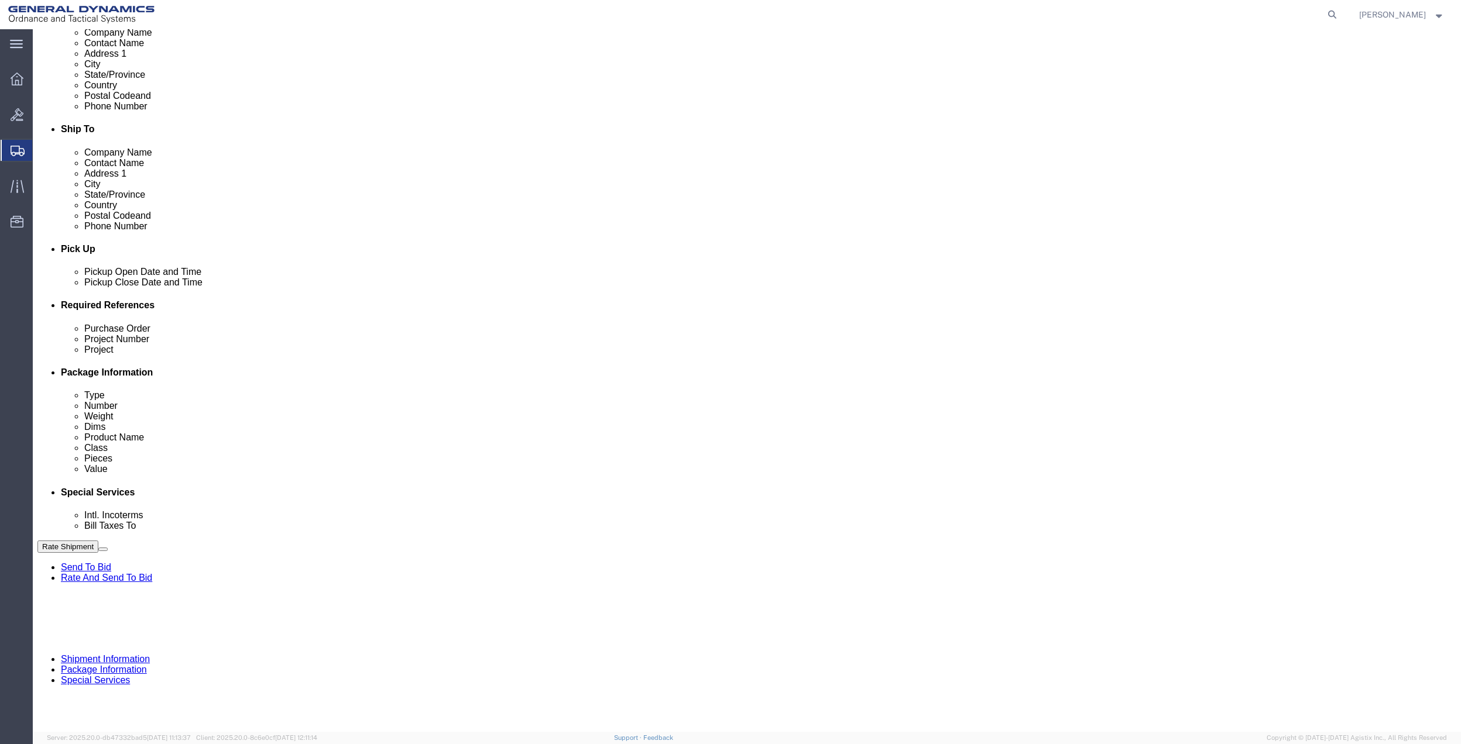
type input "33906"
select select "FL"
type input "GEDOTS %DATA 2 LOGISTICS"
click icon
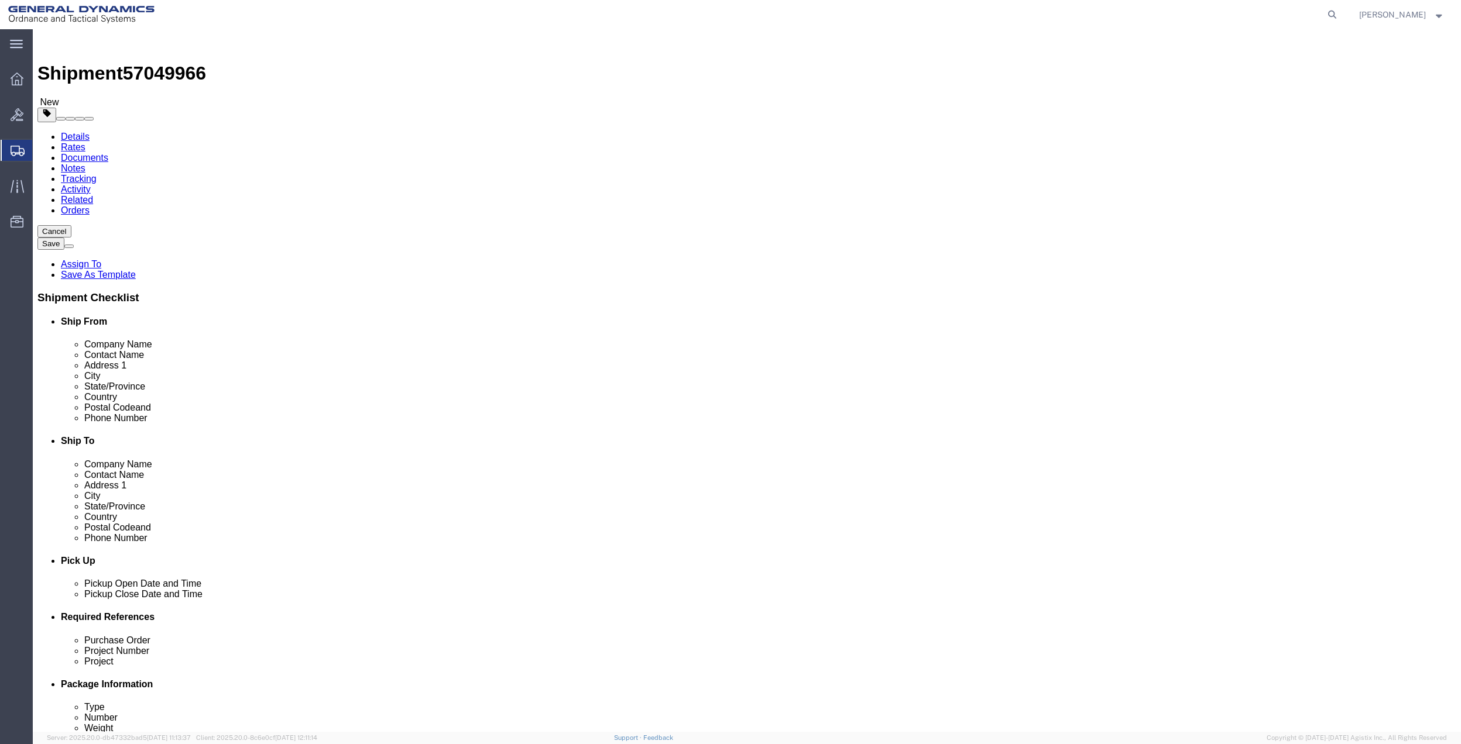
click input "text"
type input "[PERSON_NAME][EMAIL_ADDRESS][PERSON_NAME][DOMAIN_NAME]"
click button "Rate Shipment"
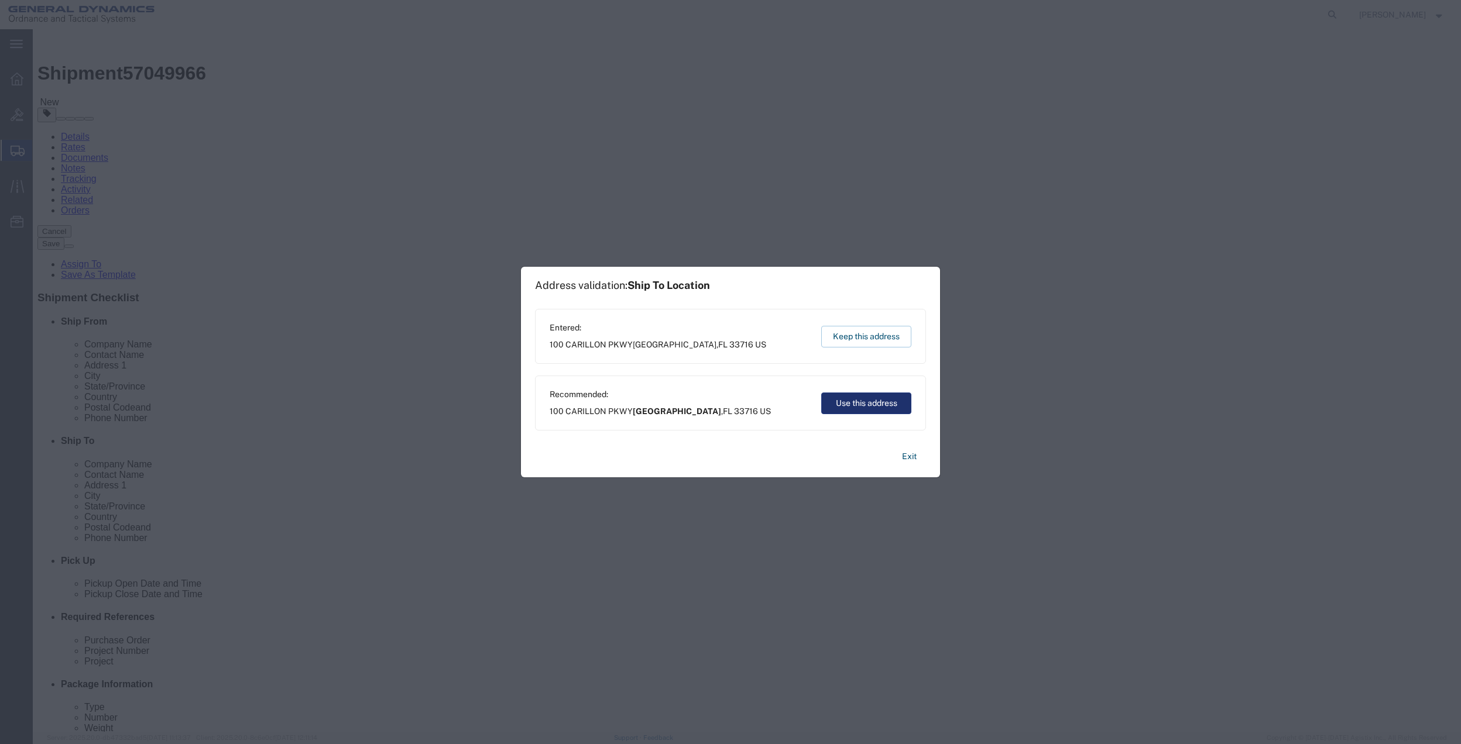
click at [874, 400] on button "Use this address" at bounding box center [866, 404] width 90 height 22
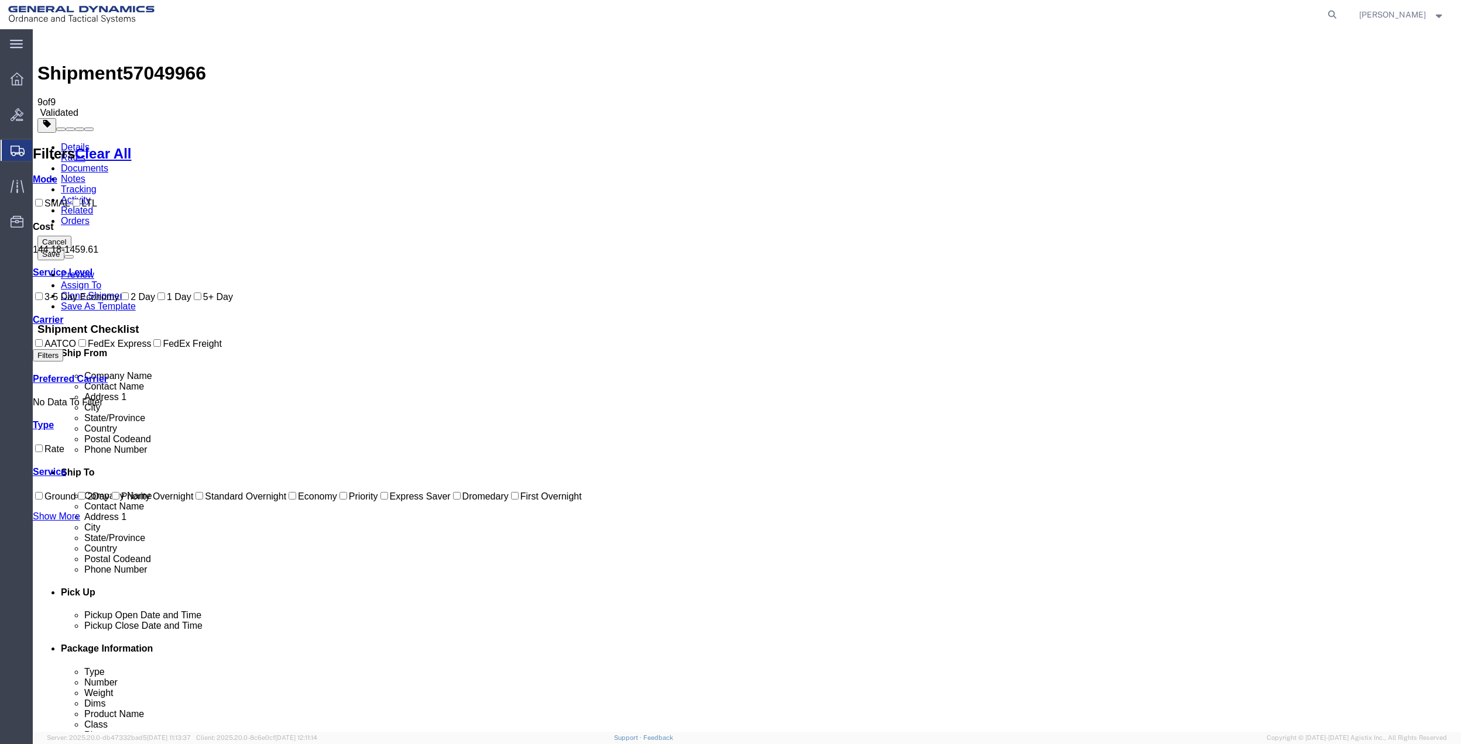
drag, startPoint x: 73, startPoint y: 73, endPoint x: 85, endPoint y: 71, distance: 13.0
click at [73, 142] on link "Details" at bounding box center [75, 147] width 29 height 10
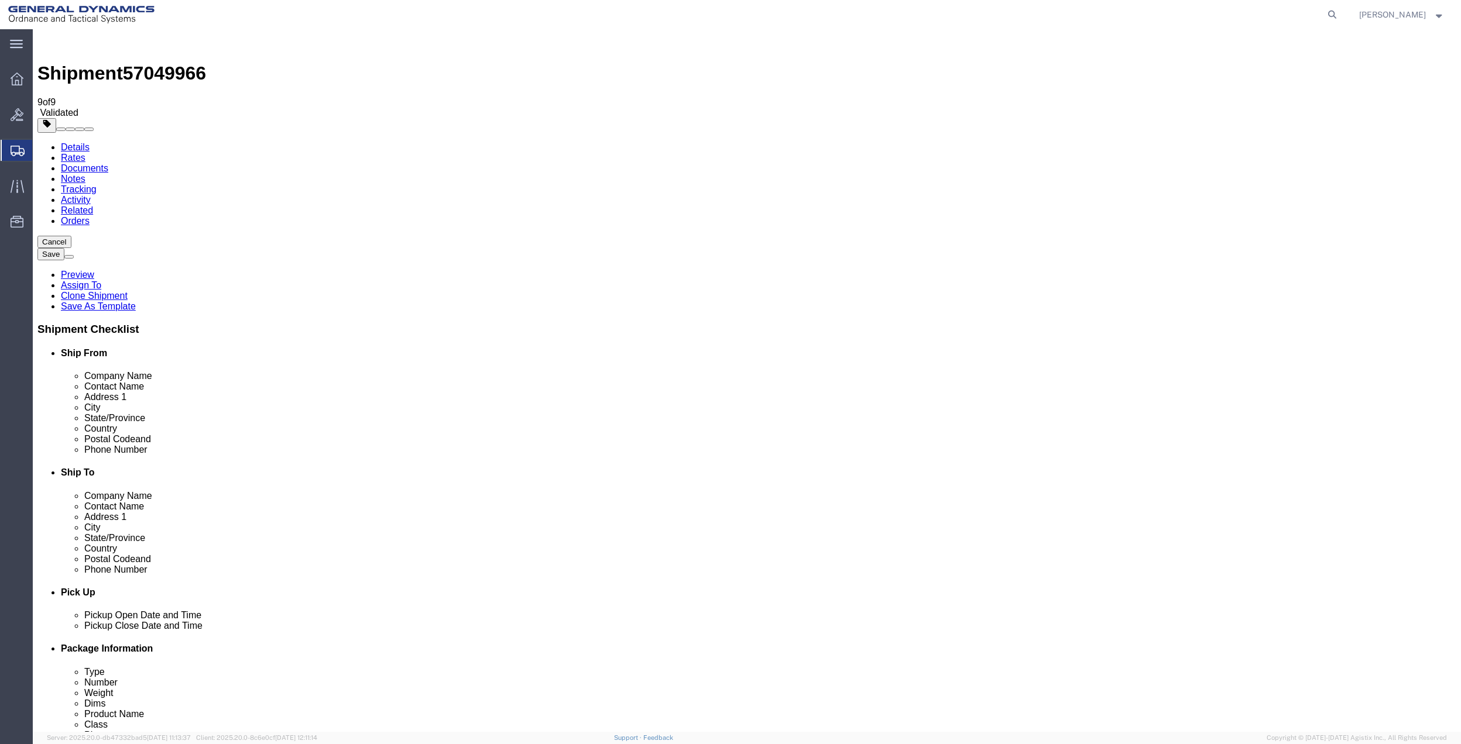
click button "Rate Shipment"
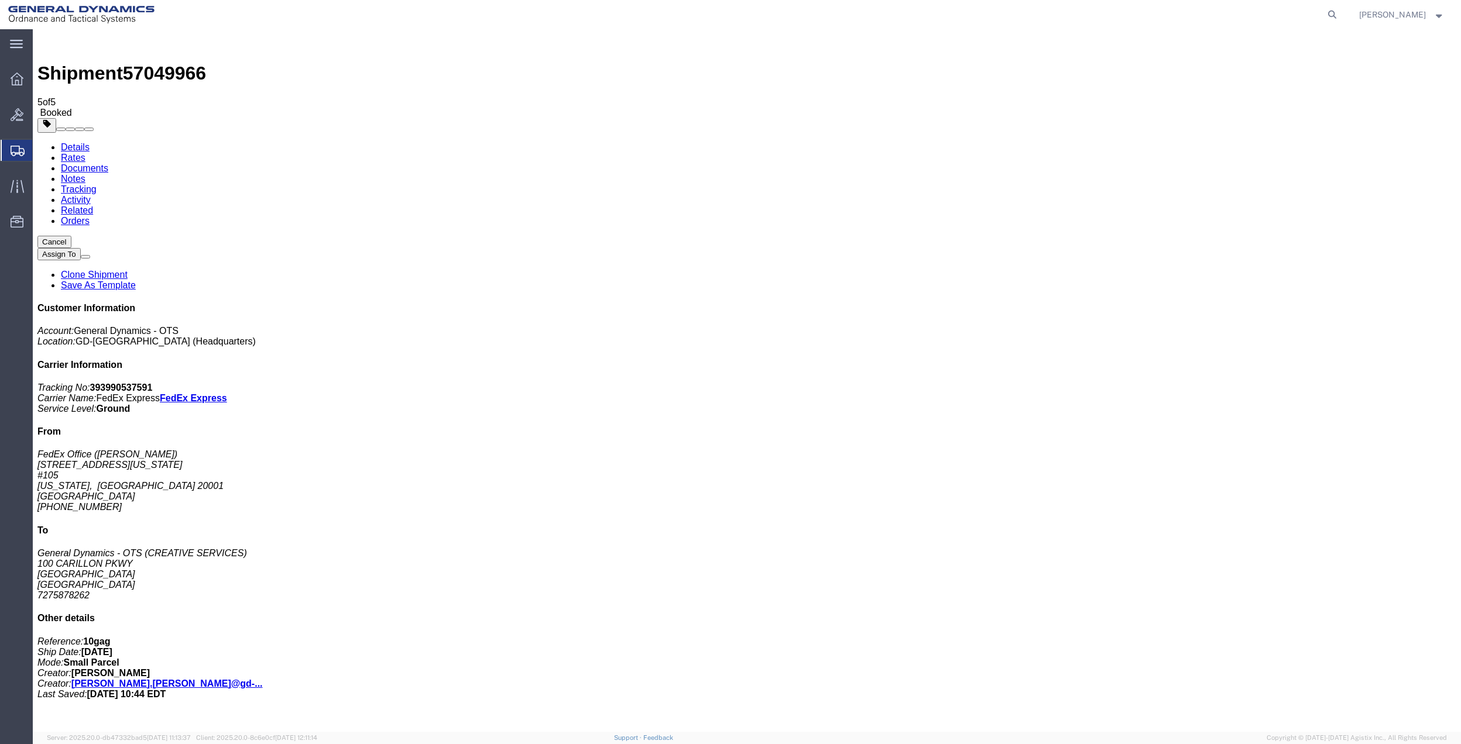
checkbox input "false"
